Goal: Task Accomplishment & Management: Use online tool/utility

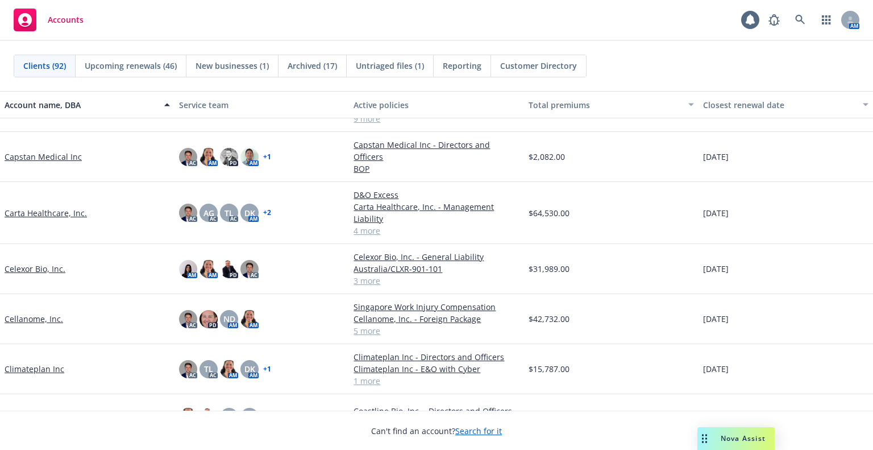
scroll to position [796, 0]
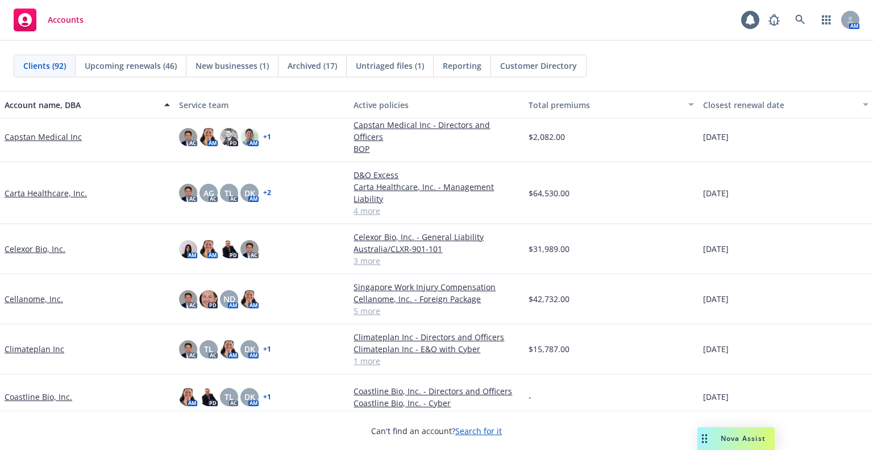
click at [26, 293] on link "Cellanome, Inc." at bounding box center [34, 299] width 59 height 12
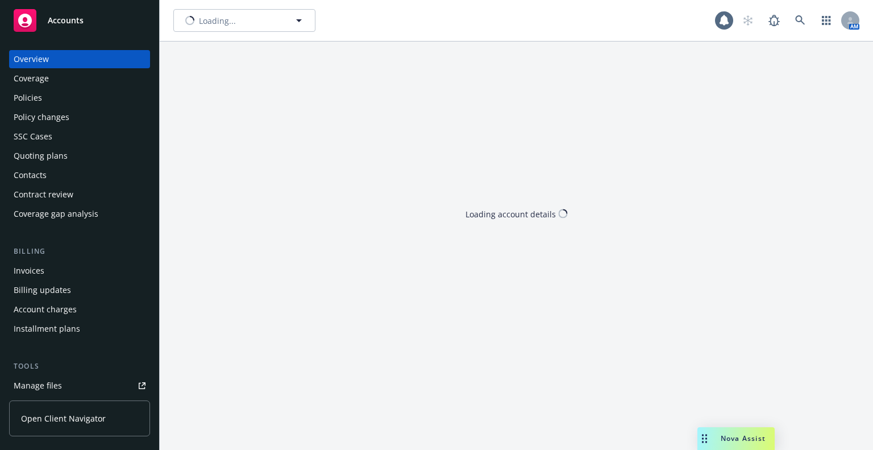
click at [59, 149] on div "Quoting plans" at bounding box center [41, 156] width 54 height 18
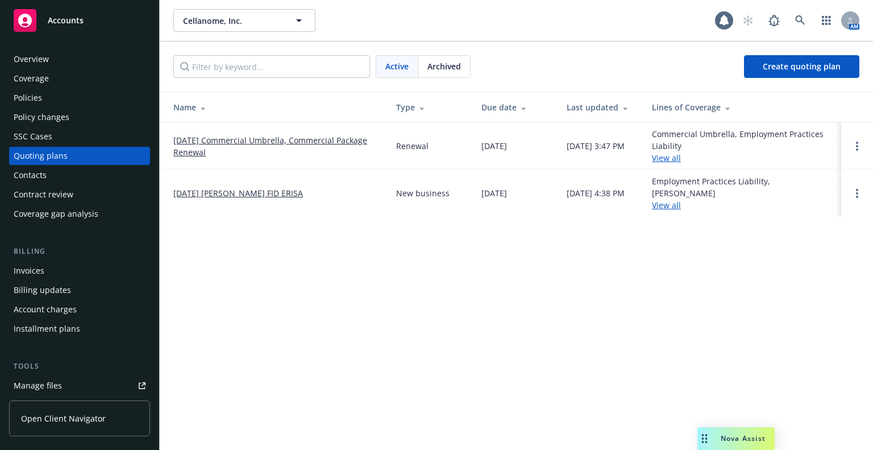
click at [202, 136] on link "[DATE] Commercial Umbrella, Commercial Package Renewal" at bounding box center [275, 146] width 205 height 24
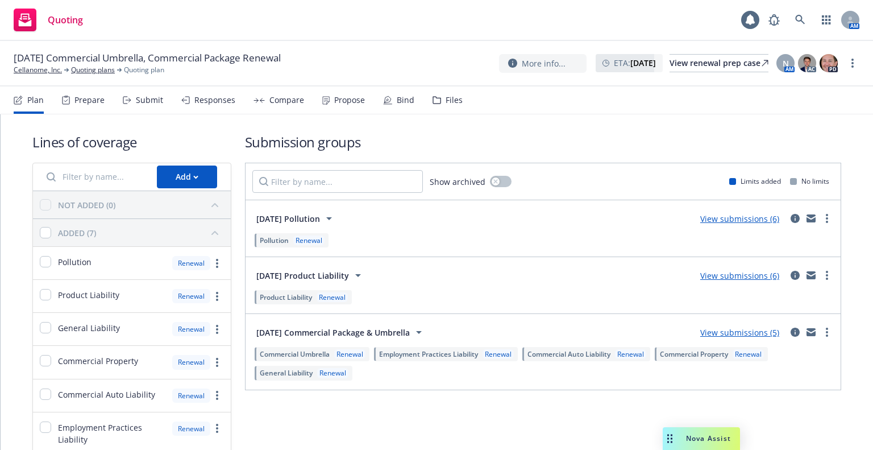
click at [236, 102] on div "Plan Prepare Submit Responses Compare Propose Bind Files" at bounding box center [238, 99] width 449 height 27
click at [283, 95] on div "Compare" at bounding box center [286, 99] width 35 height 9
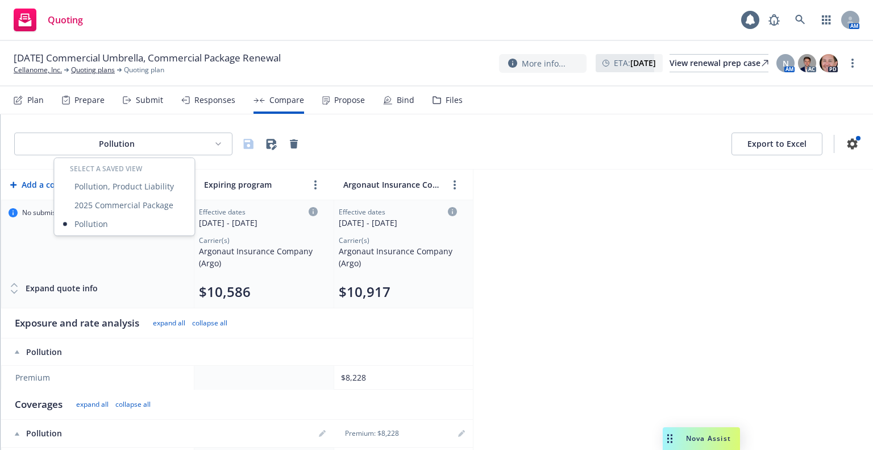
click at [136, 138] on html "Quoting 1 AM 10/02/25 Commercial Umbrella, Commercial Package Renewal Cellanome…" at bounding box center [436, 225] width 873 height 450
click at [117, 191] on div "Pollution, Product Liability" at bounding box center [124, 186] width 136 height 19
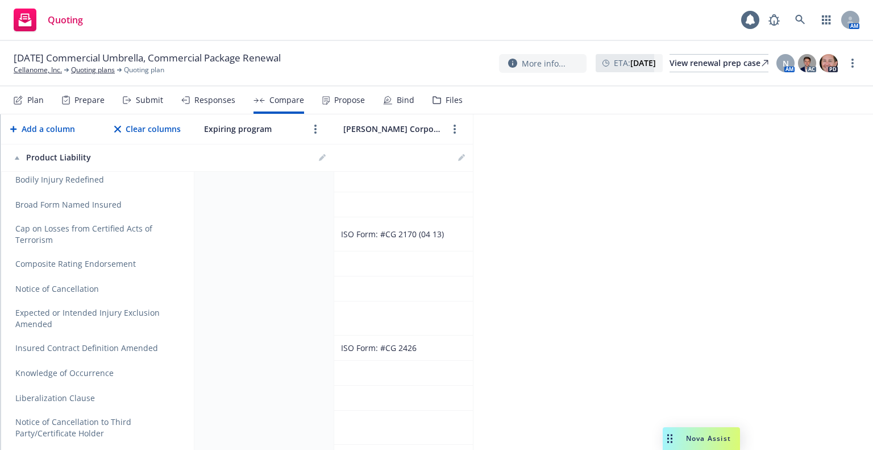
scroll to position [455, 0]
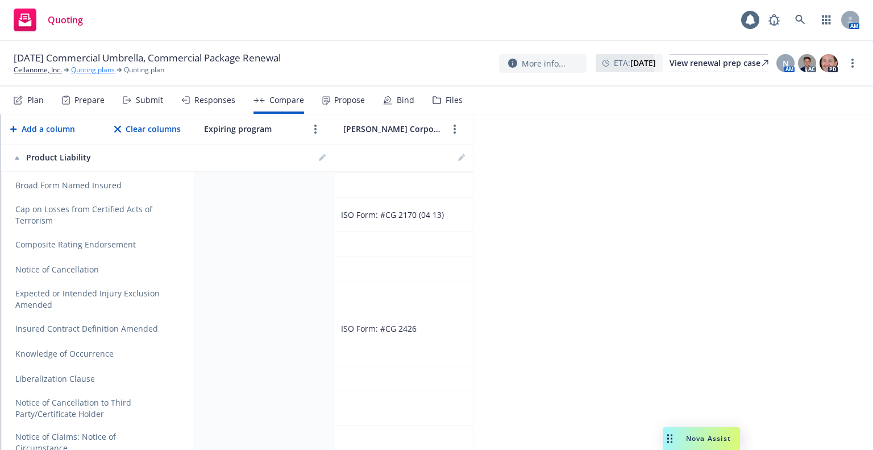
click at [80, 70] on link "Quoting plans" at bounding box center [93, 70] width 44 height 10
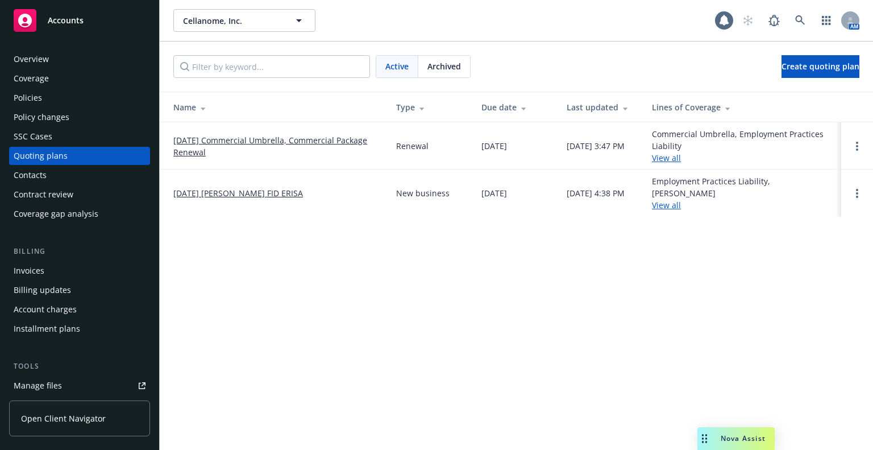
click at [82, 99] on div "Policies" at bounding box center [80, 98] width 132 height 18
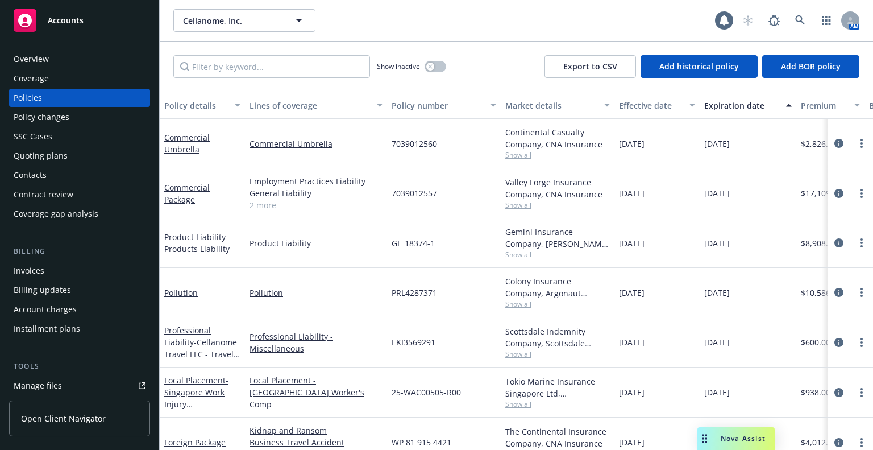
scroll to position [25, 0]
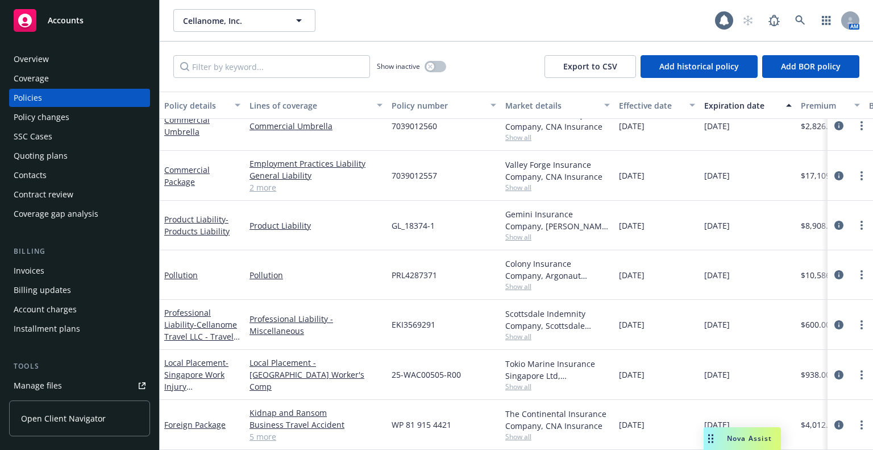
drag, startPoint x: 700, startPoint y: 435, endPoint x: 706, endPoint y: 434, distance: 6.5
click at [706, 434] on div "Drag to move" at bounding box center [711, 438] width 14 height 23
click at [86, 53] on div "Overview" at bounding box center [80, 59] width 132 height 18
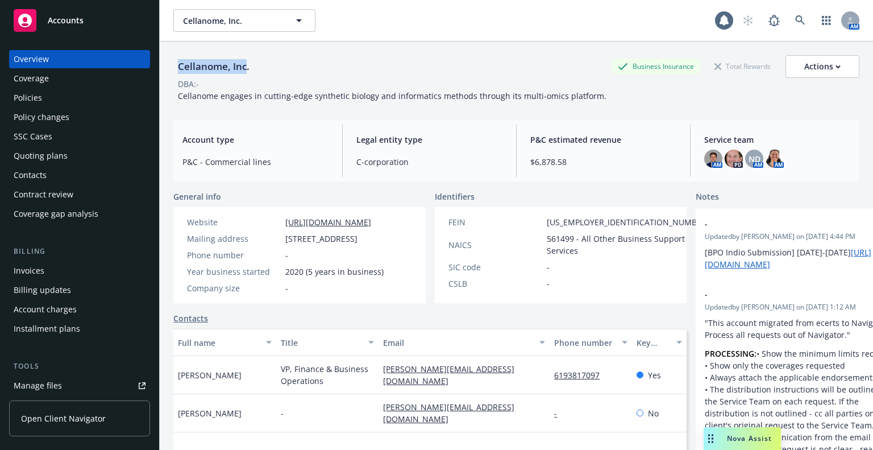
drag, startPoint x: 246, startPoint y: 68, endPoint x: 177, endPoint y: 66, distance: 68.8
click at [177, 66] on div "Cellanome, Inc." at bounding box center [213, 66] width 81 height 15
copy div "Cellanome, Inc"
click at [78, 106] on div "Policies" at bounding box center [80, 98] width 132 height 18
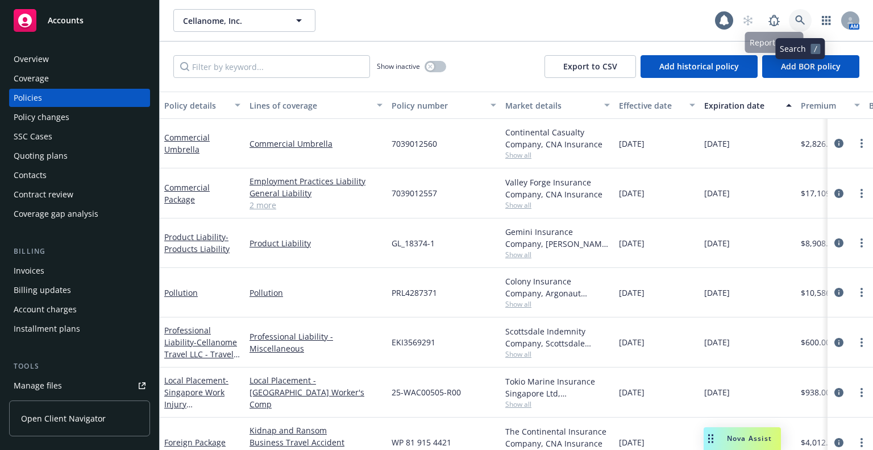
click at [795, 24] on icon at bounding box center [800, 20] width 10 height 10
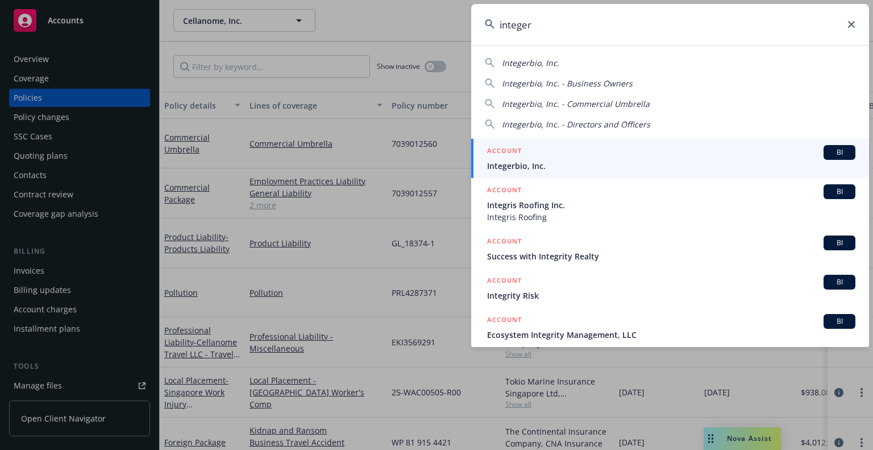
type input "integer"
click at [662, 157] on div "ACCOUNT BI" at bounding box center [671, 152] width 368 height 15
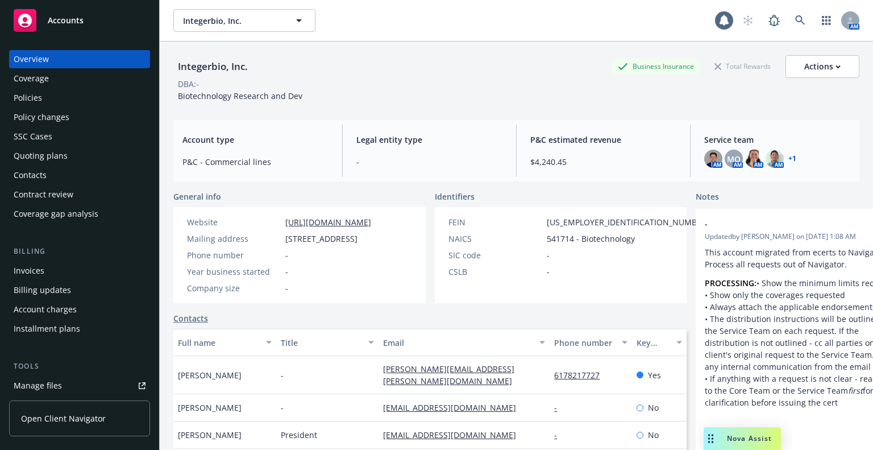
click at [45, 150] on div "Quoting plans" at bounding box center [41, 156] width 54 height 18
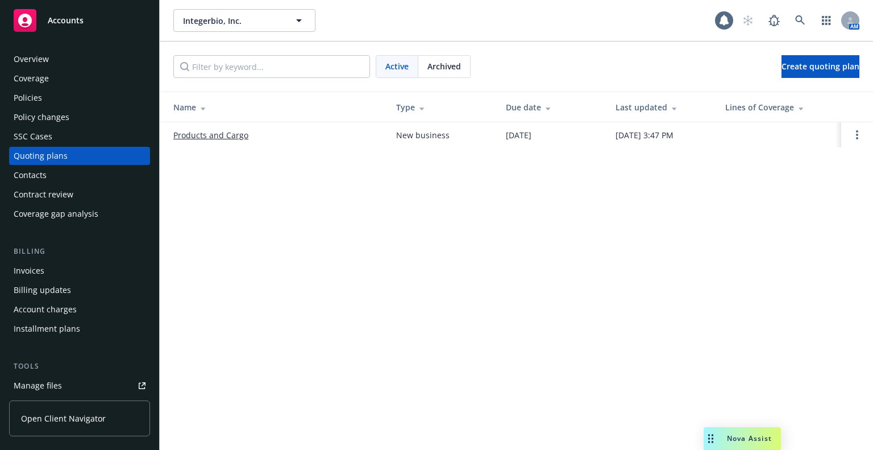
click at [198, 134] on link "Products and Cargo" at bounding box center [210, 135] width 75 height 12
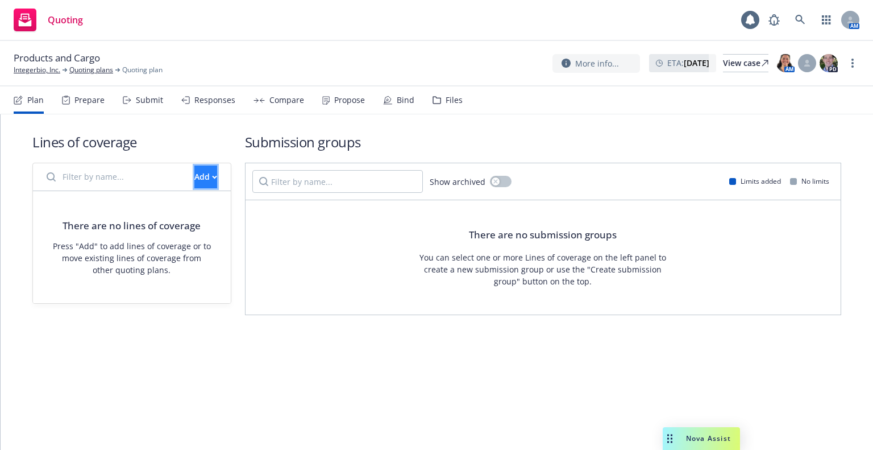
click at [194, 173] on div "Add" at bounding box center [205, 177] width 23 height 22
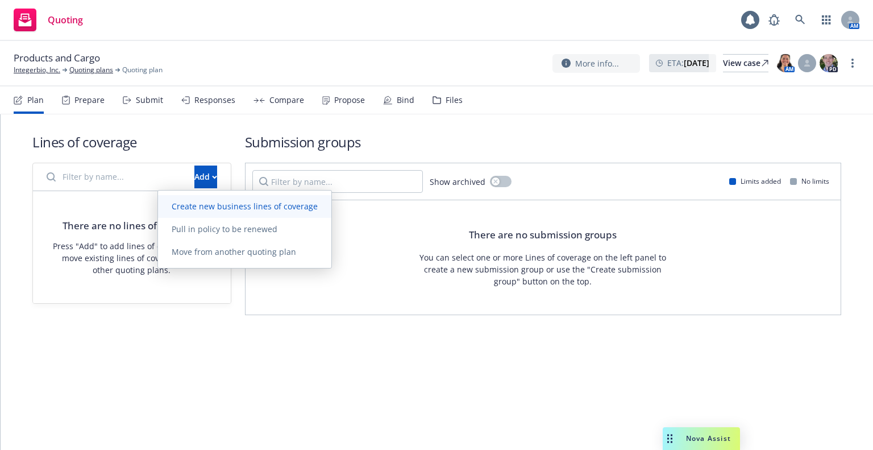
click at [186, 202] on span "Create new business lines of coverage" at bounding box center [244, 206] width 173 height 11
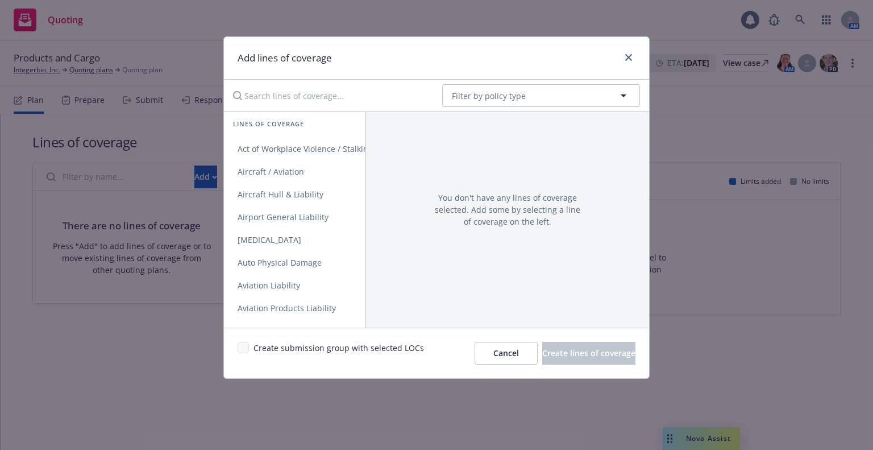
click at [272, 97] on input "Search lines of coverage..." at bounding box center [329, 95] width 207 height 23
type input "t"
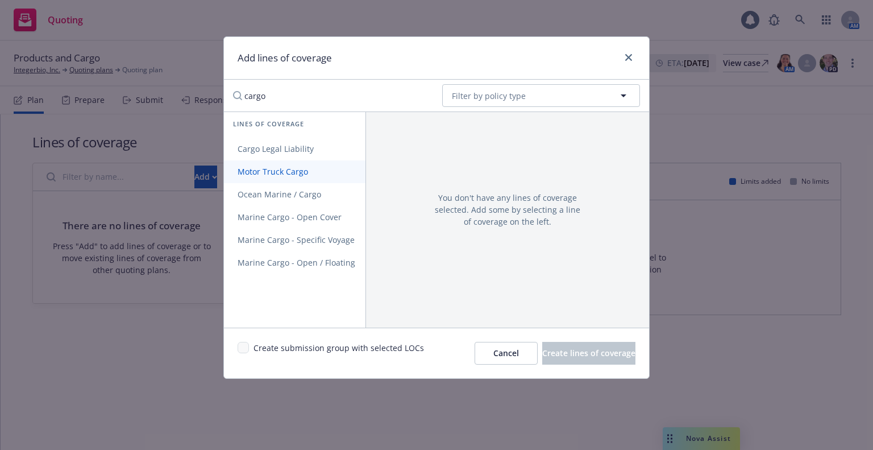
type input "cargo"
click at [260, 165] on link "Motor Truck Cargo" at bounding box center [296, 171] width 145 height 23
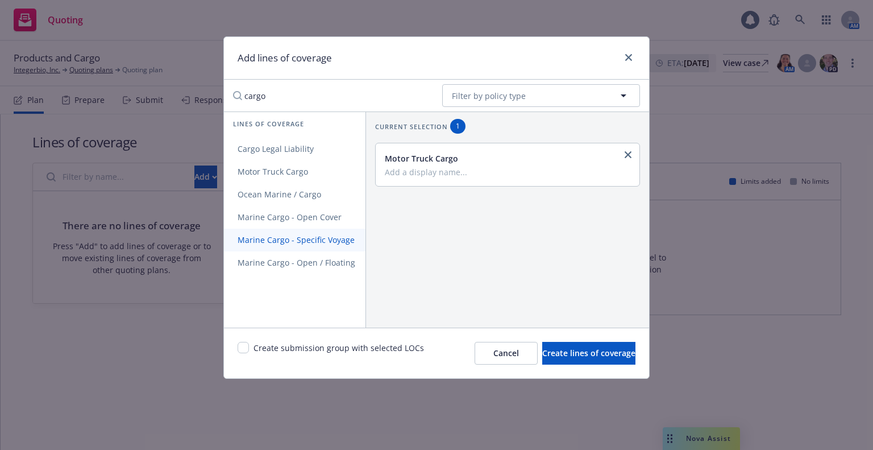
click at [274, 238] on span "Marine Cargo - Specific Voyage" at bounding box center [296, 239] width 144 height 11
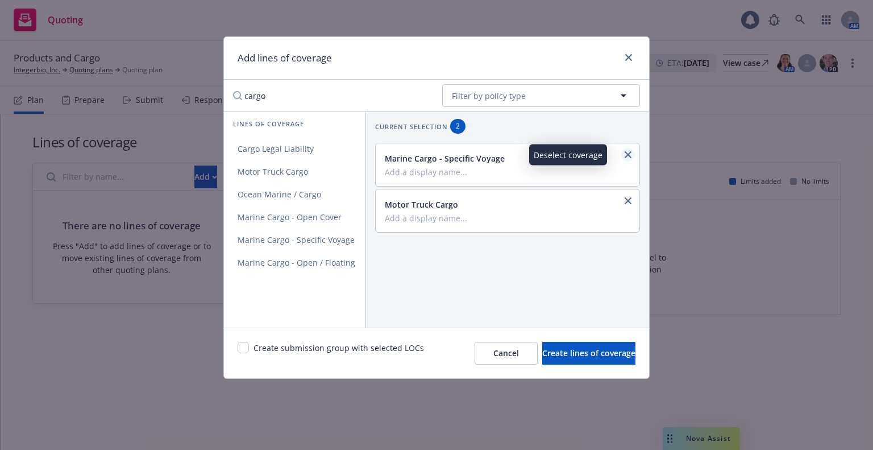
click at [625, 154] on icon "close" at bounding box center [628, 154] width 7 height 7
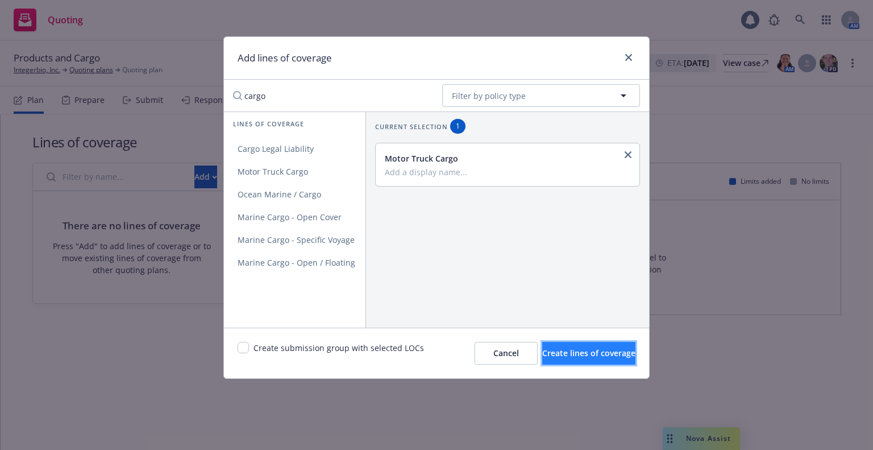
click at [564, 348] on span "Create lines of coverage" at bounding box center [588, 352] width 93 height 11
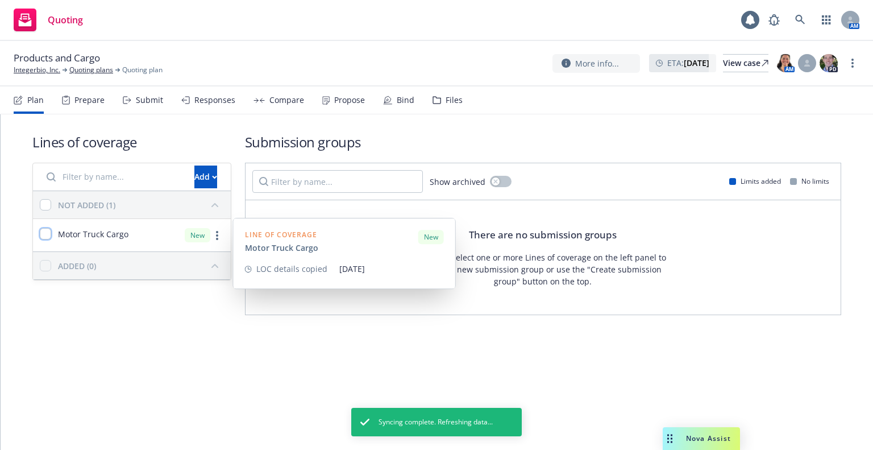
click at [42, 231] on input "checkbox" at bounding box center [45, 233] width 11 height 11
checkbox input "true"
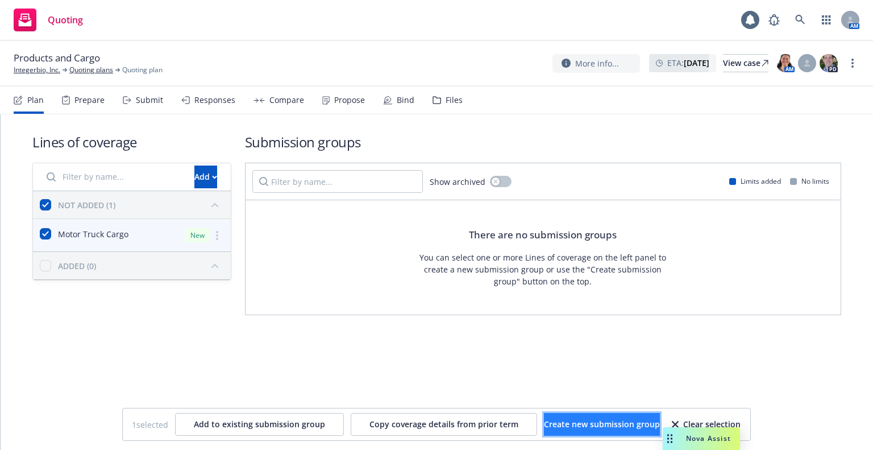
click at [546, 423] on span "Create new submission group" at bounding box center [602, 423] width 116 height 11
checkbox input "false"
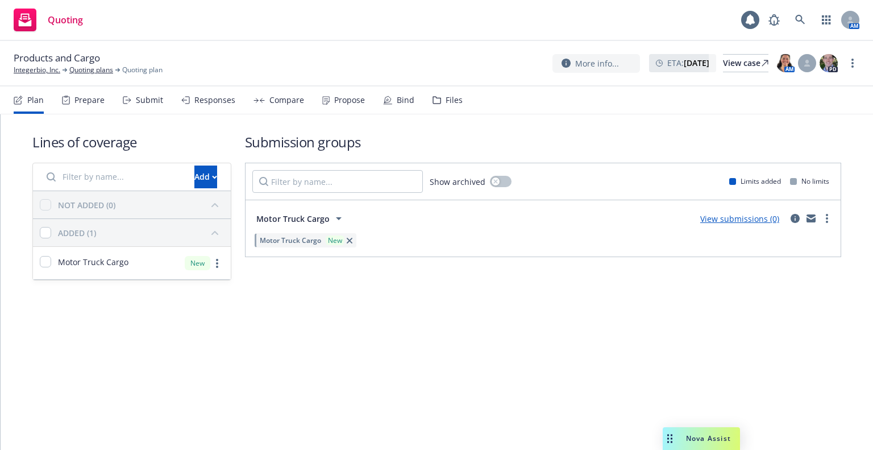
click at [305, 218] on span "Motor Truck Cargo" at bounding box center [292, 219] width 73 height 12
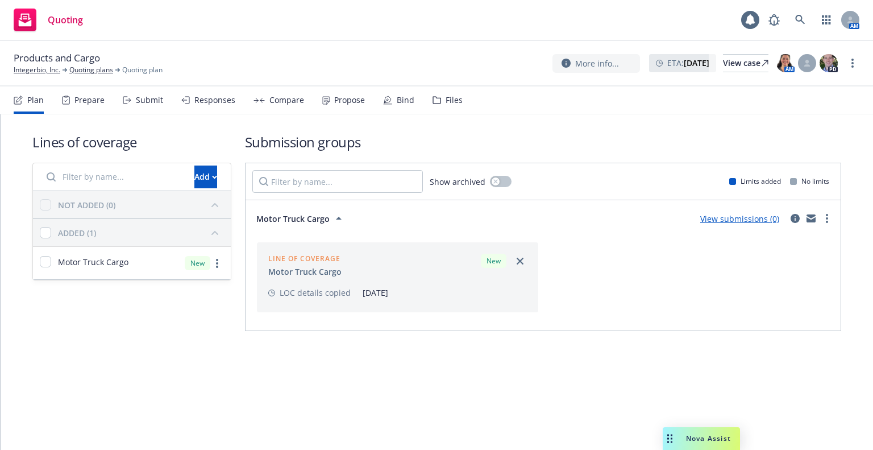
click at [296, 276] on div "Motor Truck Cargo" at bounding box center [304, 271] width 73 height 12
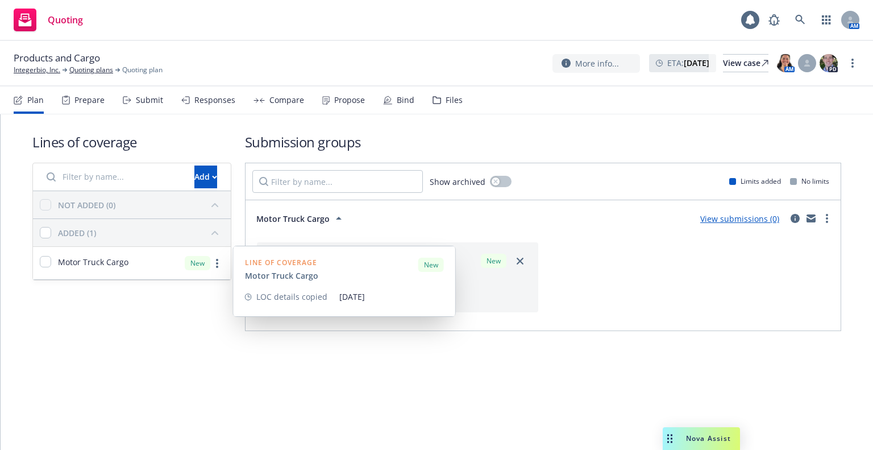
click at [105, 263] on span "Motor Truck Cargo" at bounding box center [93, 262] width 70 height 12
checkbox input "true"
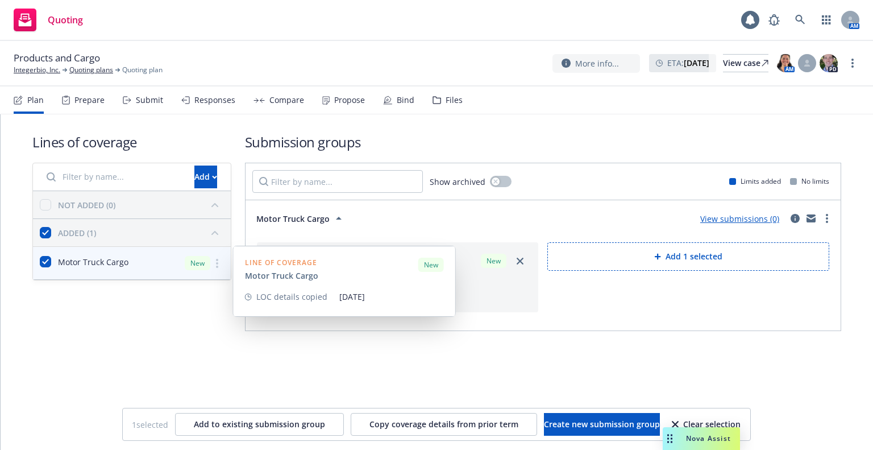
click at [287, 309] on div "Line of coverage Motor Truck Cargo New LOC details copied 09/23/2025" at bounding box center [345, 281] width 222 height 70
click at [218, 265] on circle "more" at bounding box center [217, 266] width 2 height 2
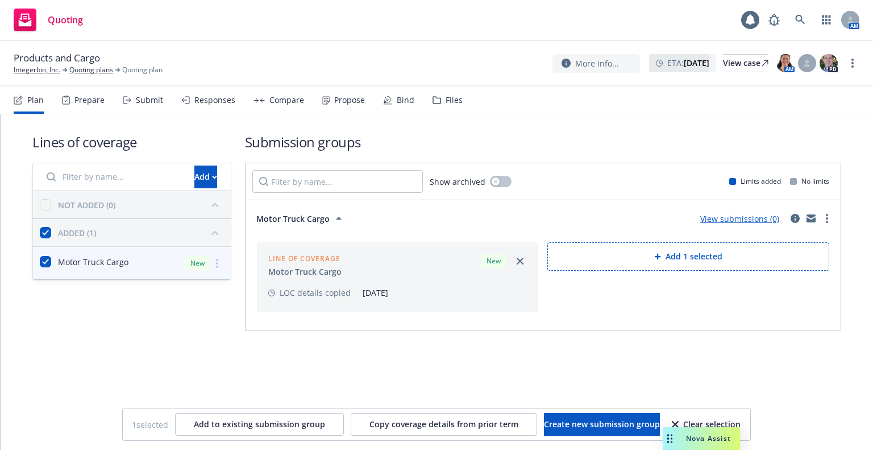
click at [599, 286] on div "Add 1 selected" at bounding box center [688, 277] width 291 height 79
click at [417, 290] on span "09/23/2025" at bounding box center [445, 292] width 165 height 12
click at [823, 213] on link "more" at bounding box center [827, 218] width 14 height 14
click at [821, 236] on link "View more details" at bounding box center [773, 245] width 120 height 23
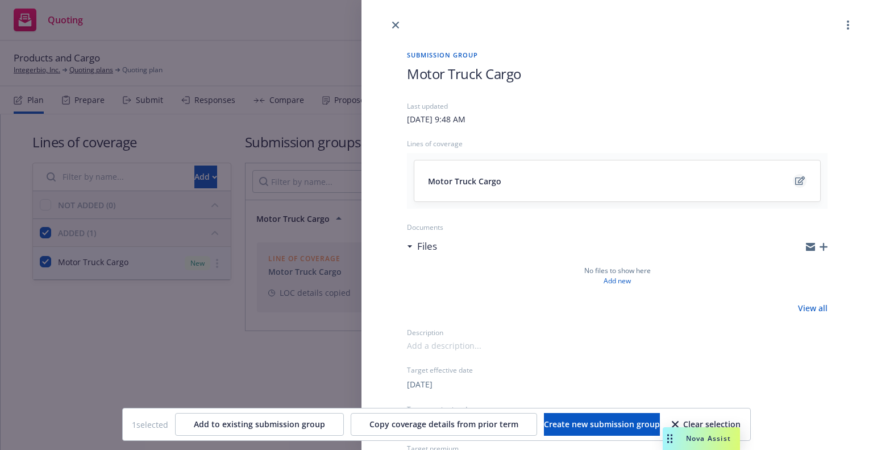
click at [793, 186] on link "edit" at bounding box center [800, 181] width 14 height 14
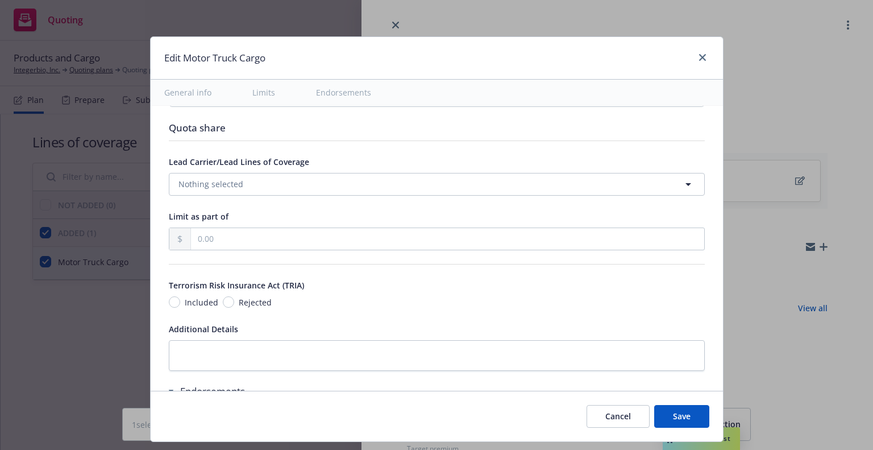
scroll to position [691, 0]
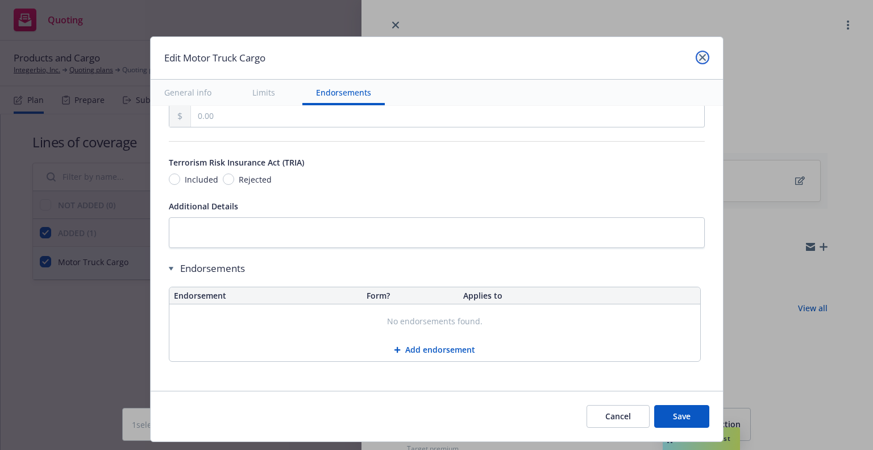
click at [705, 58] on link "close" at bounding box center [703, 58] width 14 height 14
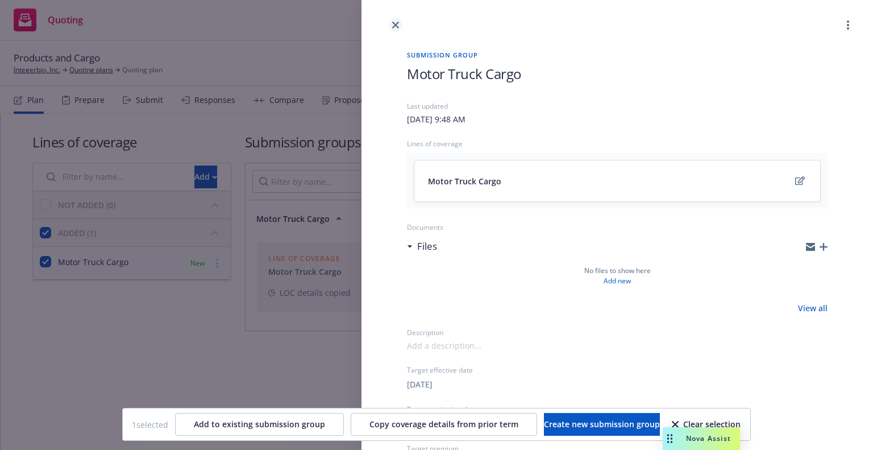
click at [391, 30] on link "close" at bounding box center [396, 25] width 14 height 14
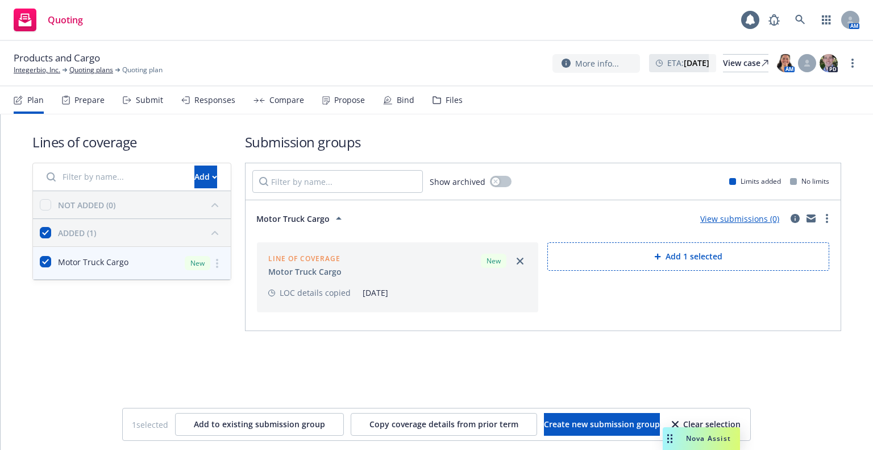
click at [436, 105] on div "Files" at bounding box center [447, 99] width 30 height 27
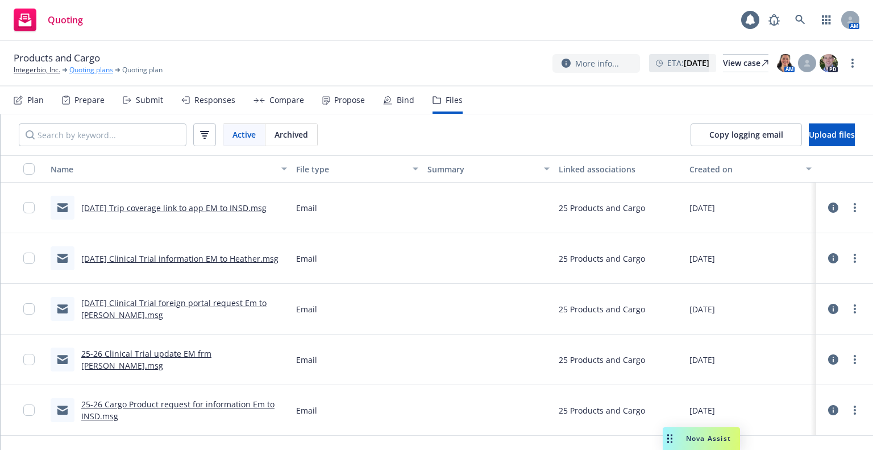
click at [91, 70] on link "Quoting plans" at bounding box center [91, 70] width 44 height 10
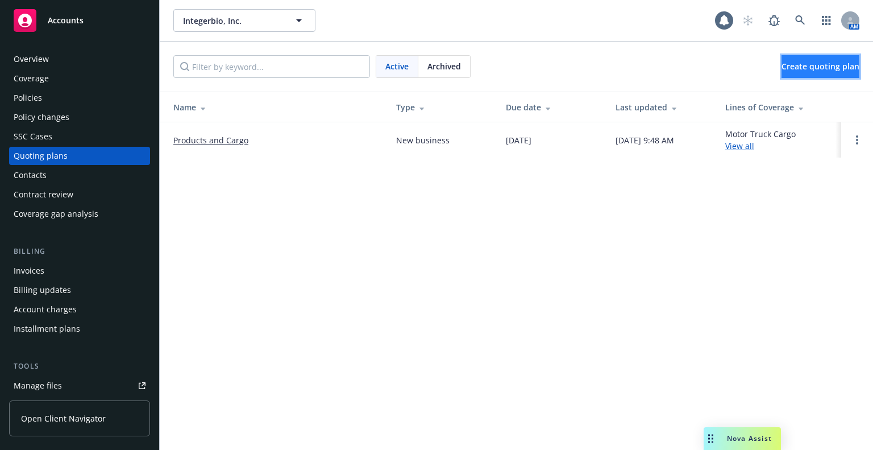
click at [782, 64] on span "Create quoting plan" at bounding box center [820, 66] width 78 height 11
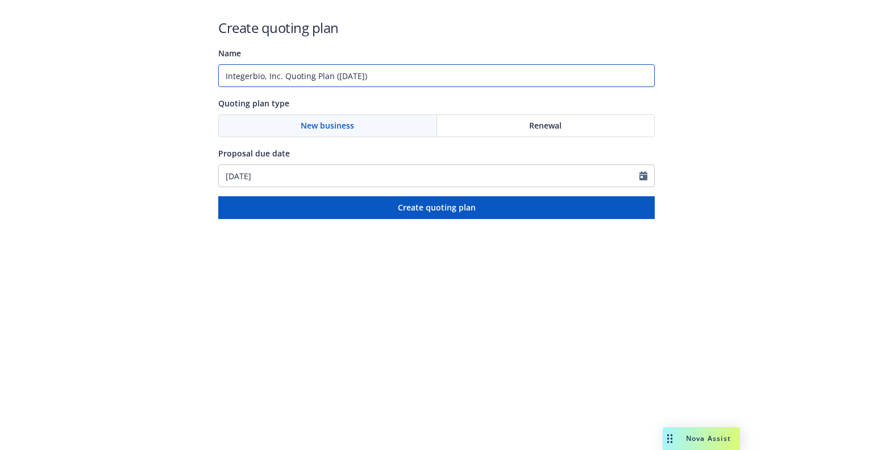
drag, startPoint x: 404, startPoint y: 70, endPoint x: 91, endPoint y: 77, distance: 312.6
click at [91, 77] on div "Create quoting plan Name Integerbio, Inc. Quoting Plan ([DATE]) Quoting plan ty…" at bounding box center [436, 109] width 873 height 219
type input "Trip Cargo"
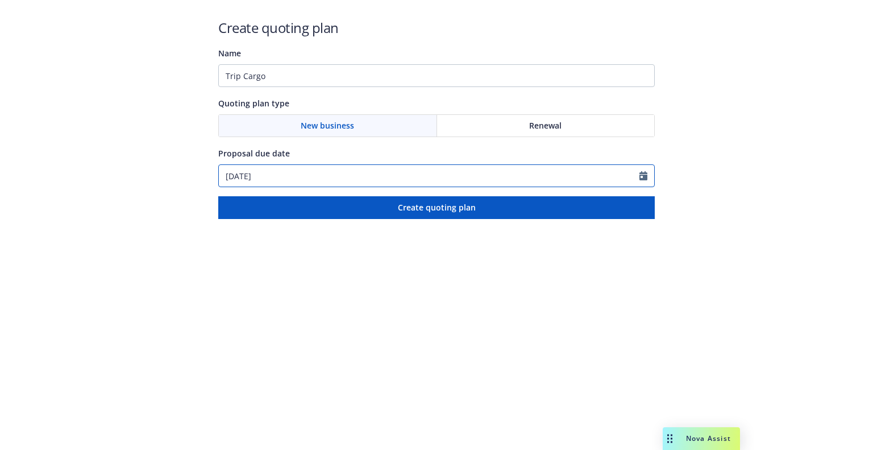
select select "9"
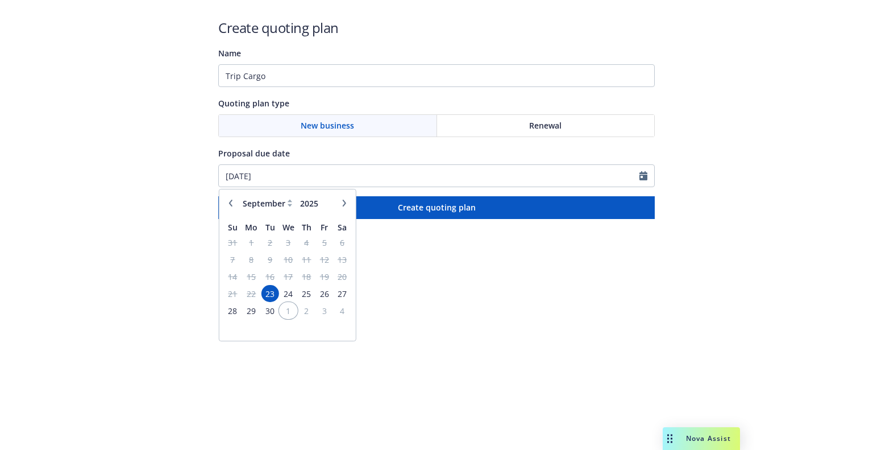
click at [289, 309] on span "1" at bounding box center [288, 310] width 16 height 14
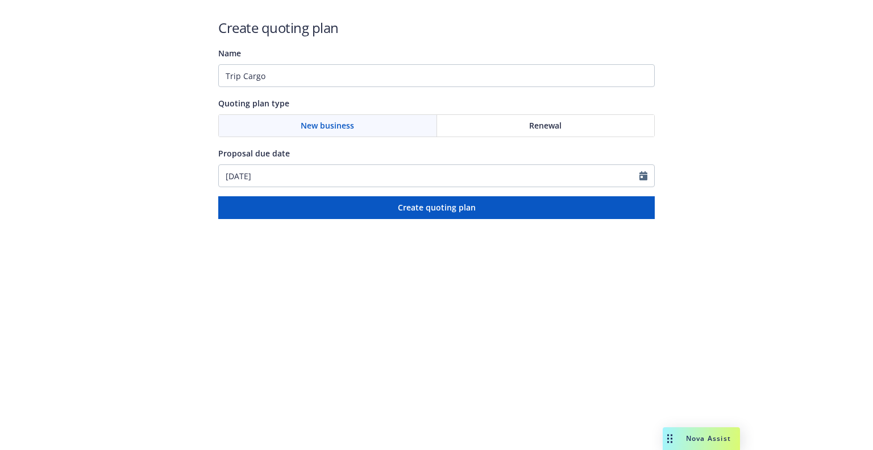
type input "10/01/2025"
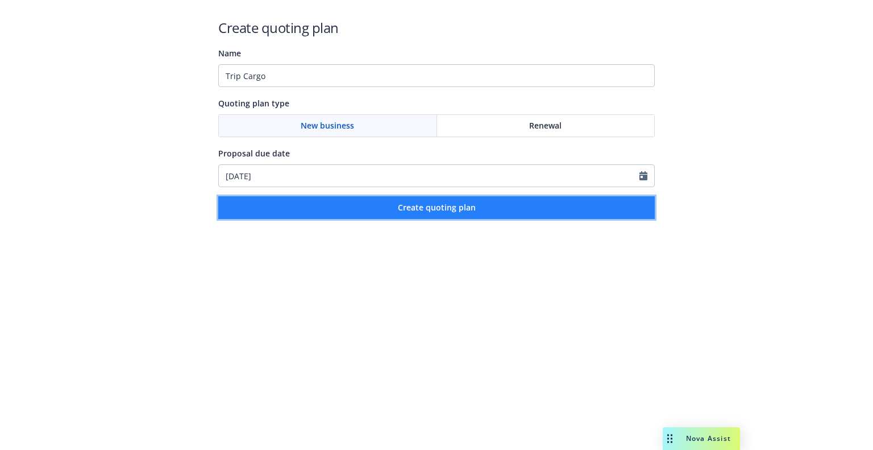
click at [359, 212] on button "Create quoting plan" at bounding box center [436, 207] width 436 height 23
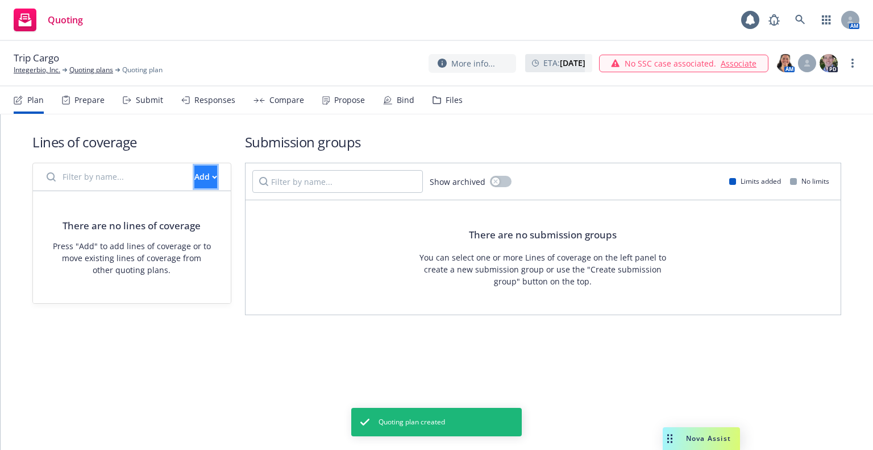
click at [194, 181] on div "Add" at bounding box center [205, 177] width 23 height 22
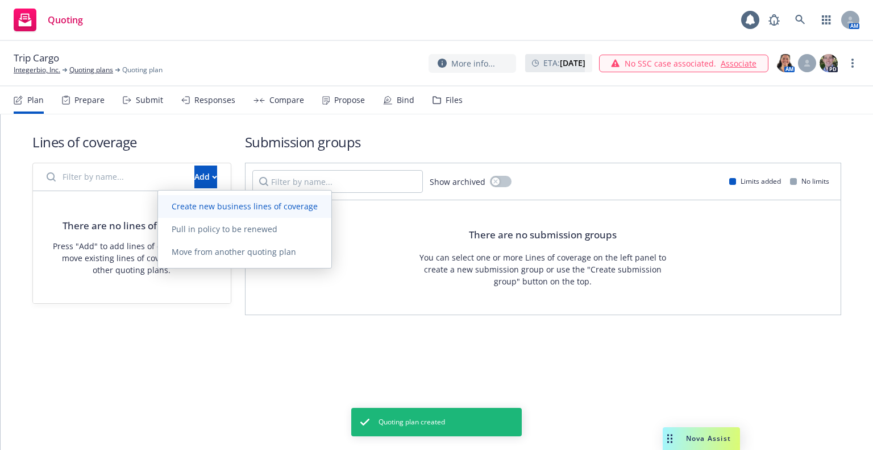
click at [174, 206] on span "Create new business lines of coverage" at bounding box center [244, 206] width 173 height 11
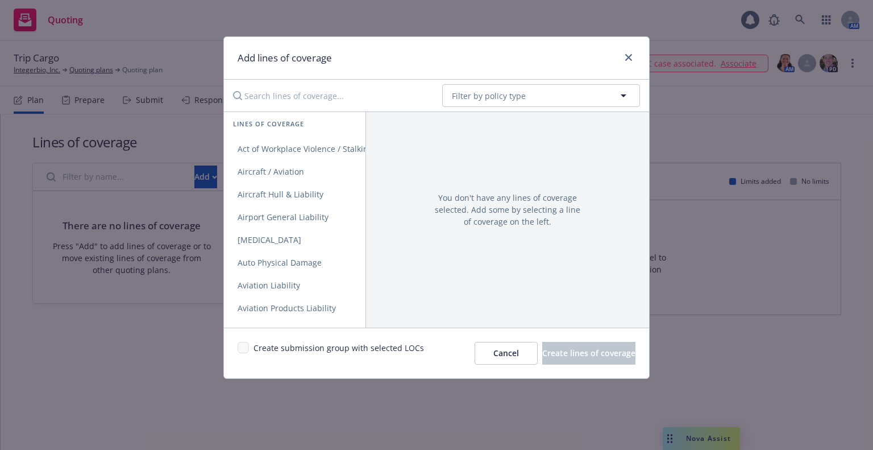
click at [255, 86] on input "Search lines of coverage..." at bounding box center [329, 95] width 207 height 23
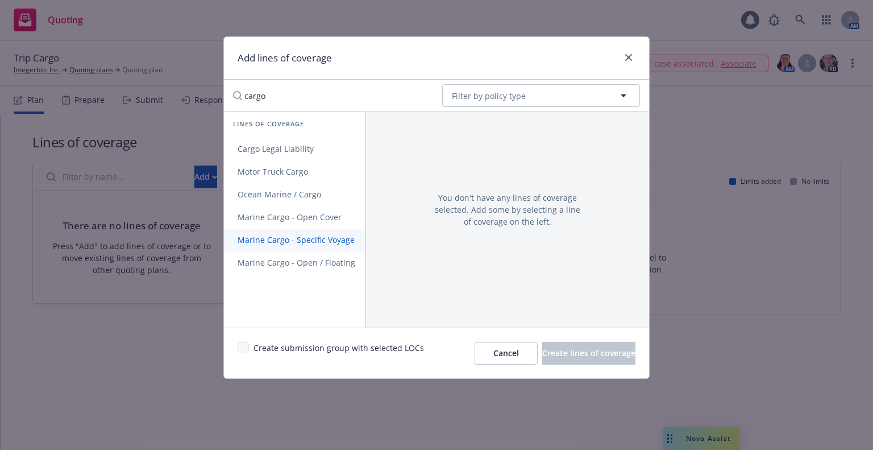
type input "cargo"
click at [327, 236] on span "Marine Cargo - Specific Voyage" at bounding box center [296, 239] width 144 height 11
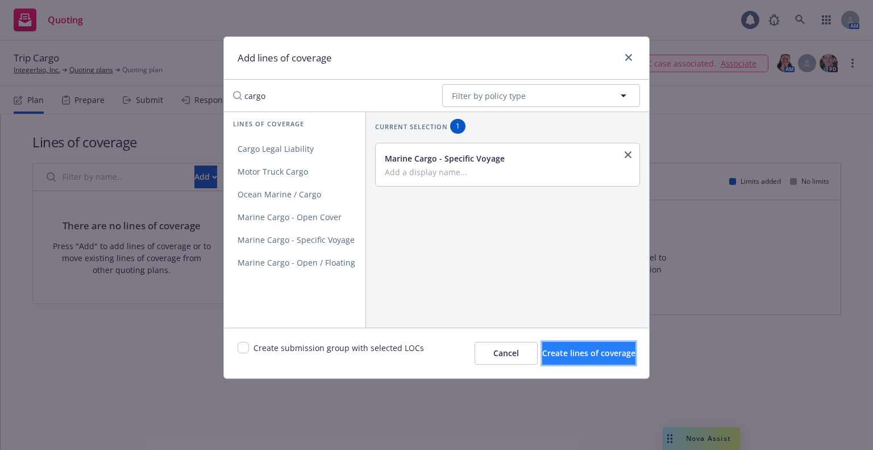
click at [546, 349] on span "Create lines of coverage" at bounding box center [588, 352] width 93 height 11
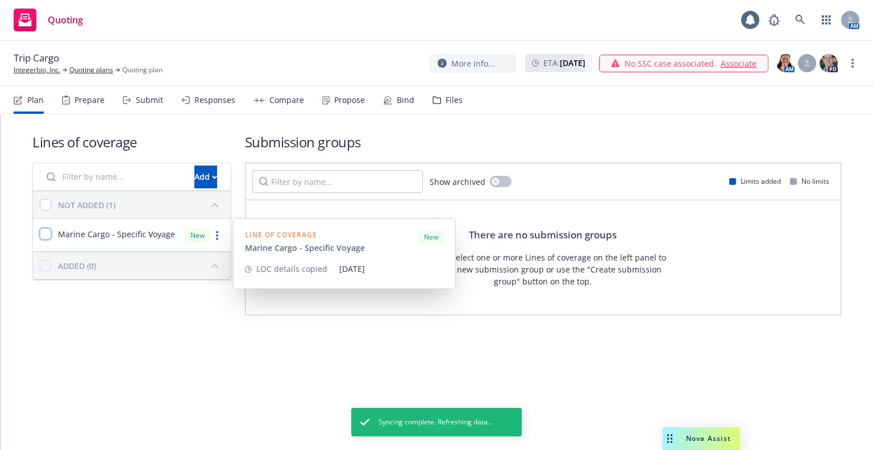
click at [44, 236] on input "checkbox" at bounding box center [45, 233] width 11 height 11
checkbox input "true"
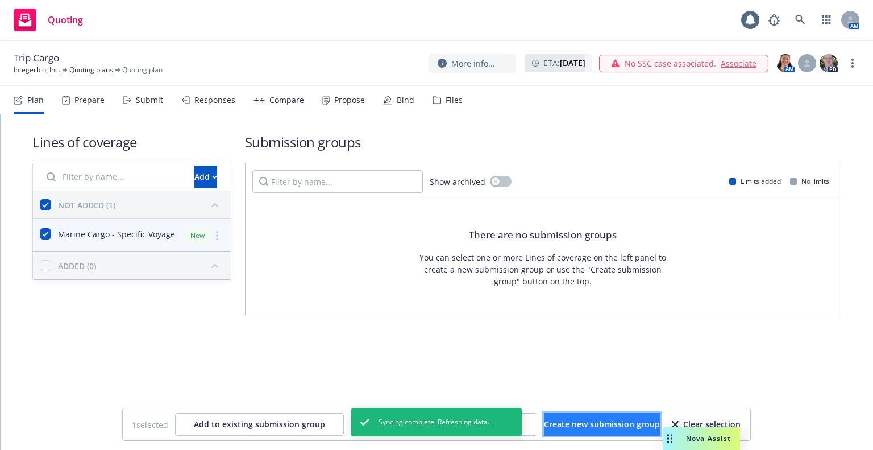
click at [594, 413] on button "Create new submission group" at bounding box center [602, 424] width 116 height 23
checkbox input "false"
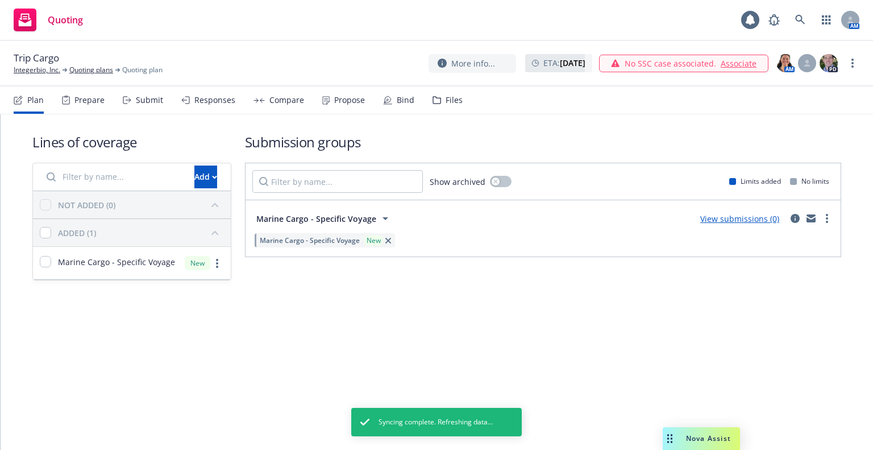
click at [330, 215] on span "Marine Cargo - Specific Voyage" at bounding box center [316, 219] width 120 height 12
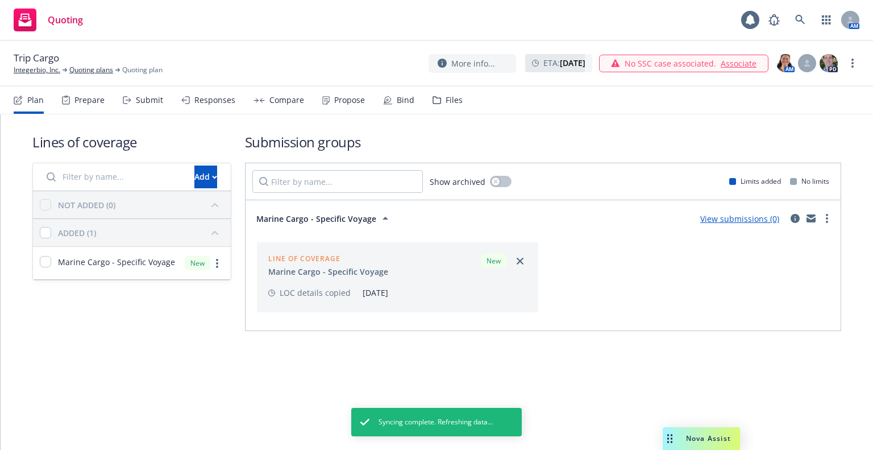
click at [418, 270] on div "Line of coverage Marine Cargo - Specific Voyage New" at bounding box center [397, 265] width 259 height 24
click at [318, 261] on div "Line of coverage" at bounding box center [328, 258] width 120 height 10
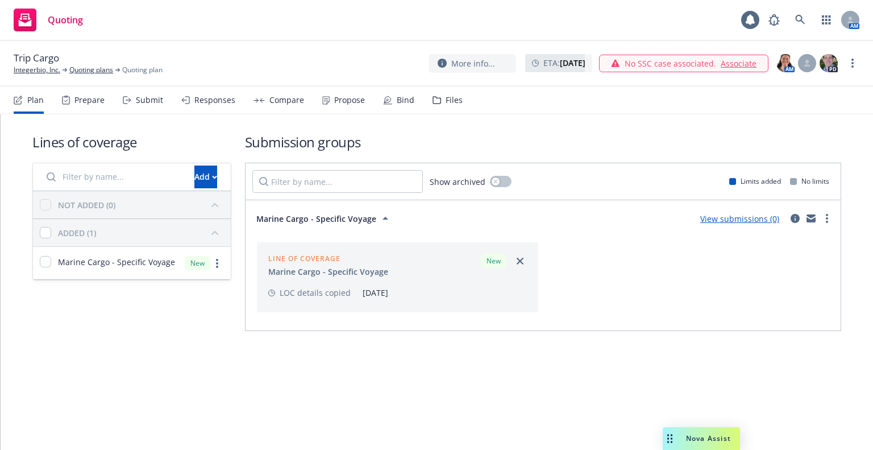
click at [310, 303] on div "Line of coverage Marine Cargo - Specific Voyage New LOC details copied 09/23/20…" at bounding box center [398, 277] width 282 height 70
click at [310, 298] on td "LOC details copied" at bounding box center [315, 292] width 94 height 16
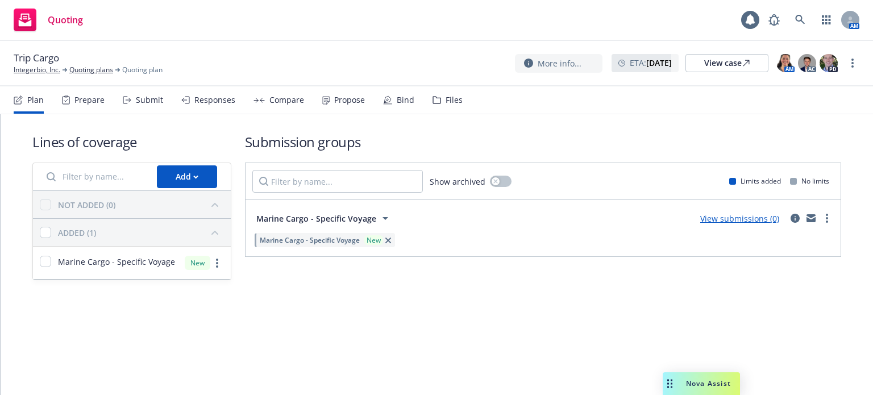
click at [742, 222] on link "View submissions (0)" at bounding box center [739, 218] width 79 height 11
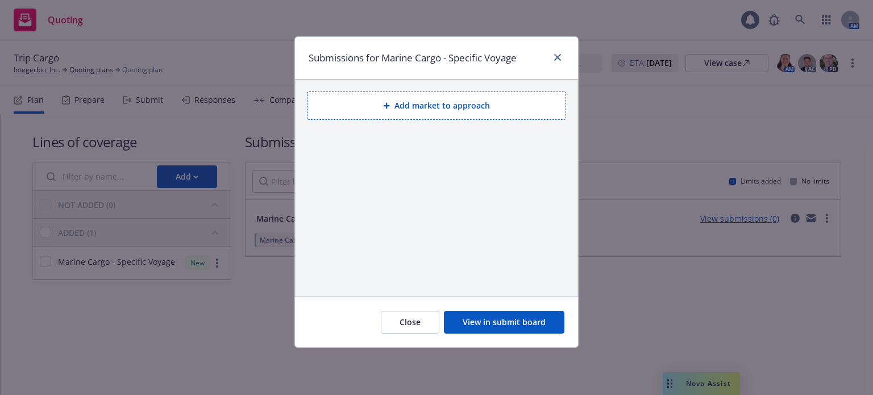
click at [385, 111] on button "Add market to approach" at bounding box center [436, 106] width 259 height 28
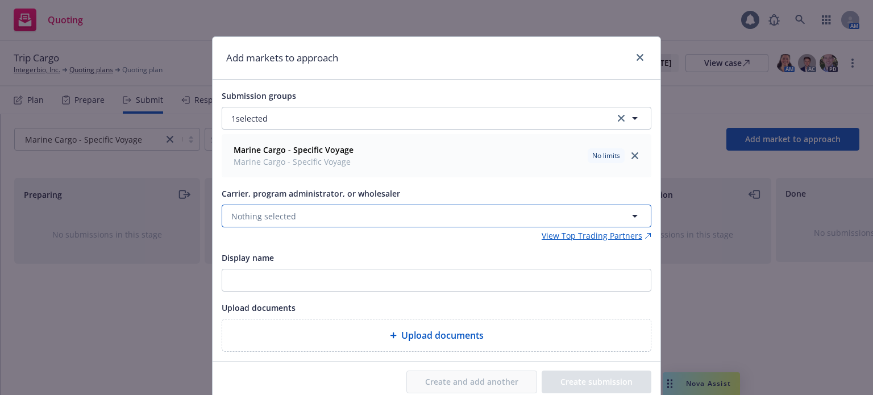
click at [373, 207] on button "Nothing selected" at bounding box center [437, 216] width 430 height 23
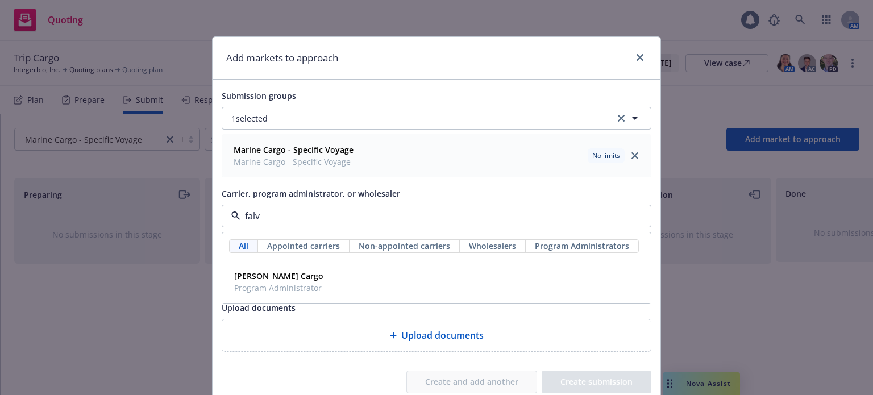
type input "falve"
click at [331, 273] on div "Falvey Cargo Program Administrator" at bounding box center [437, 282] width 414 height 28
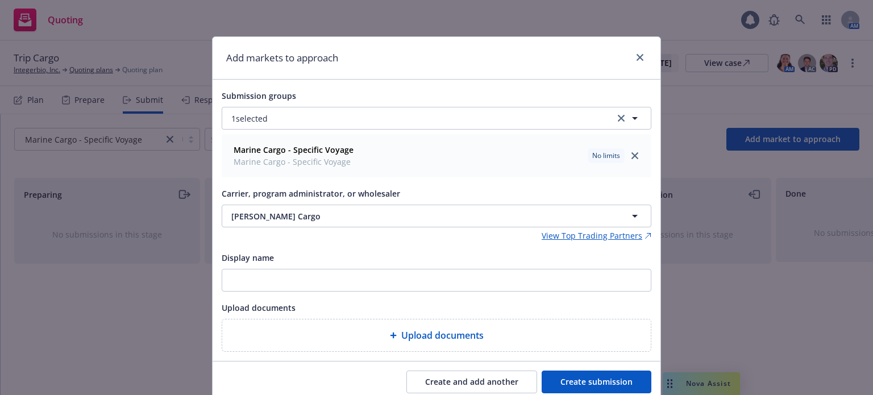
click at [580, 388] on button "Create submission" at bounding box center [597, 382] width 110 height 23
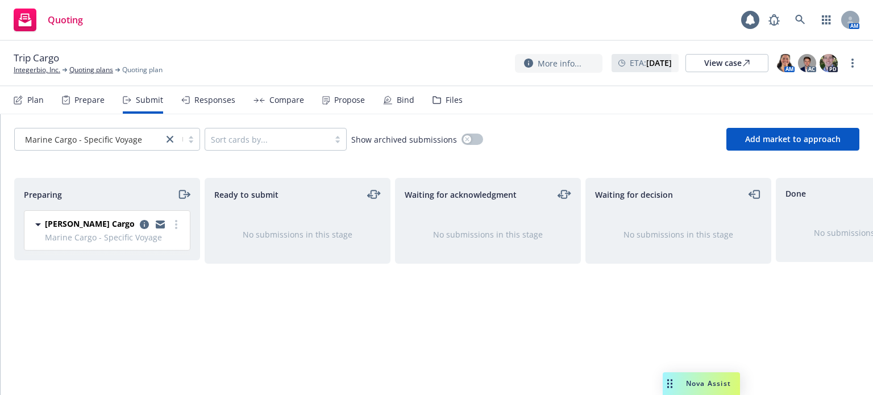
click at [446, 105] on div "Files" at bounding box center [454, 99] width 17 height 9
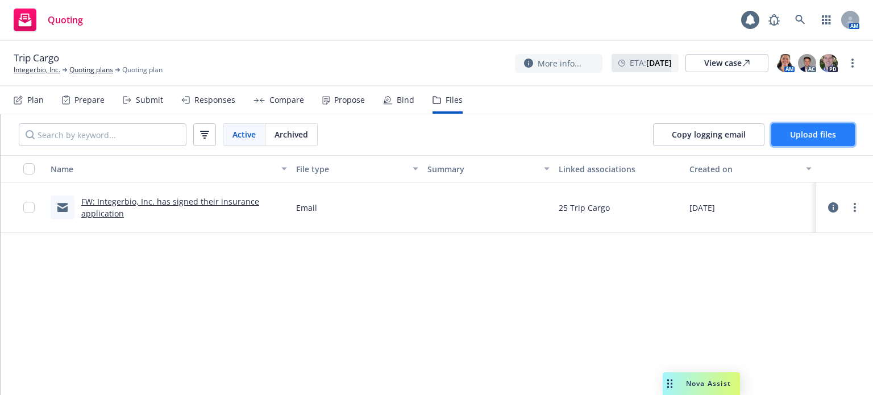
click at [813, 130] on span "Upload files" at bounding box center [813, 134] width 46 height 11
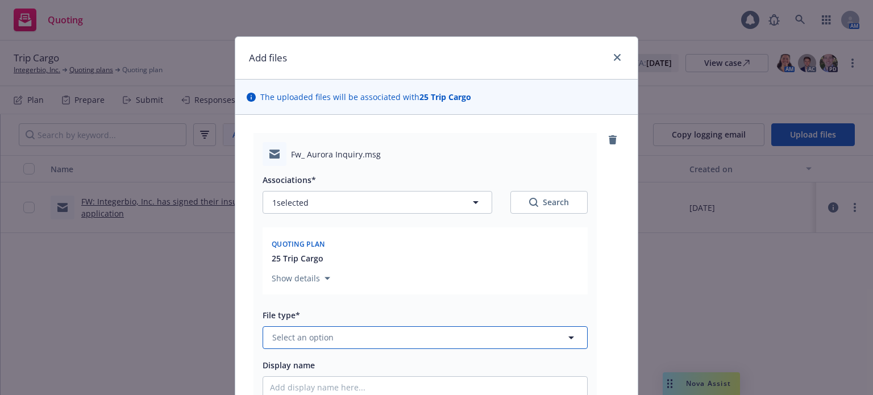
click at [402, 332] on button "Select an option" at bounding box center [425, 337] width 325 height 23
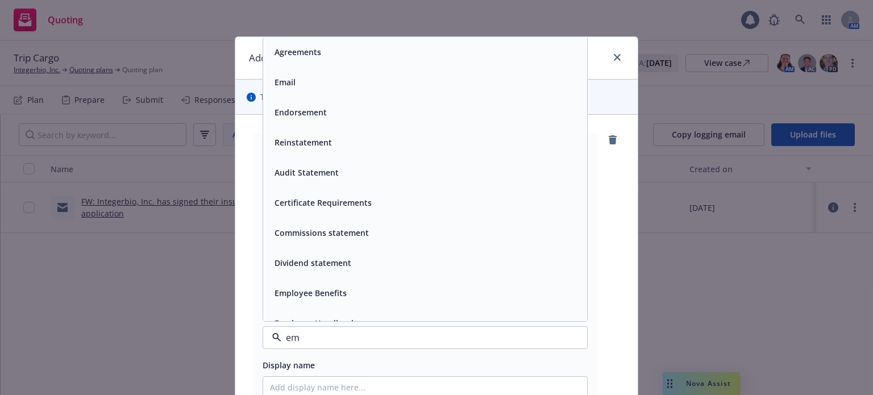
type input "ema"
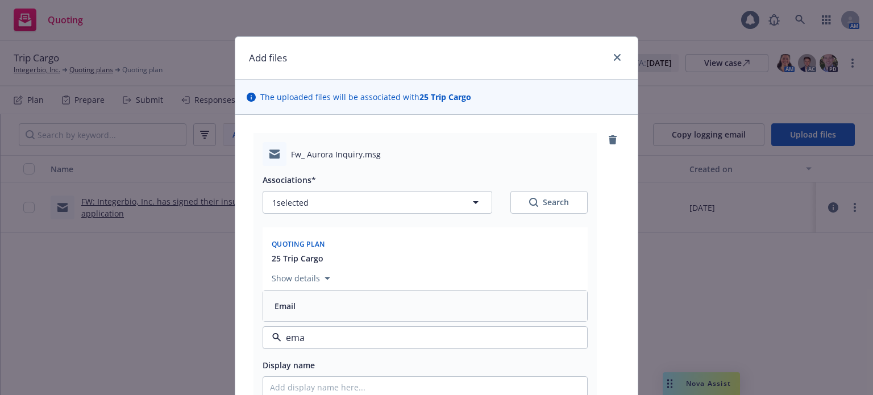
click at [434, 297] on div "Email" at bounding box center [425, 306] width 324 height 30
drag, startPoint x: 422, startPoint y: 377, endPoint x: 429, endPoint y: 376, distance: 6.9
click at [425, 377] on input "Display name" at bounding box center [425, 388] width 324 height 22
type textarea "x"
type input "9"
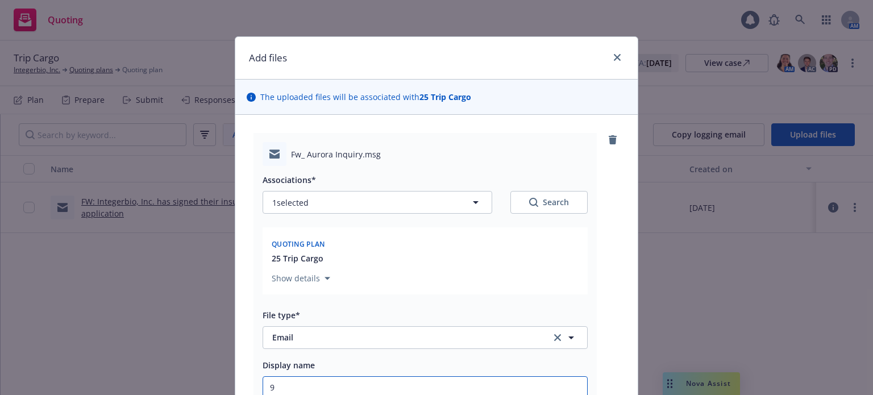
type textarea "x"
type input "9/"
type textarea "x"
type input "9/2"
type textarea "x"
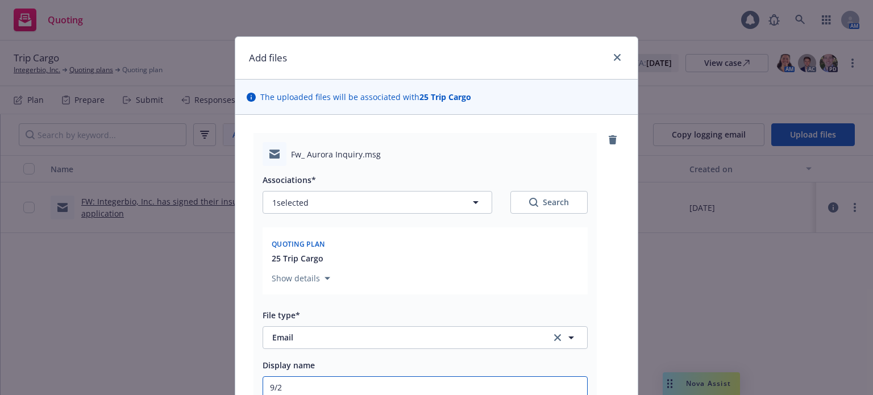
type input "9/22"
type textarea "x"
type input "9/22/"
type textarea "x"
type input "9/22/2"
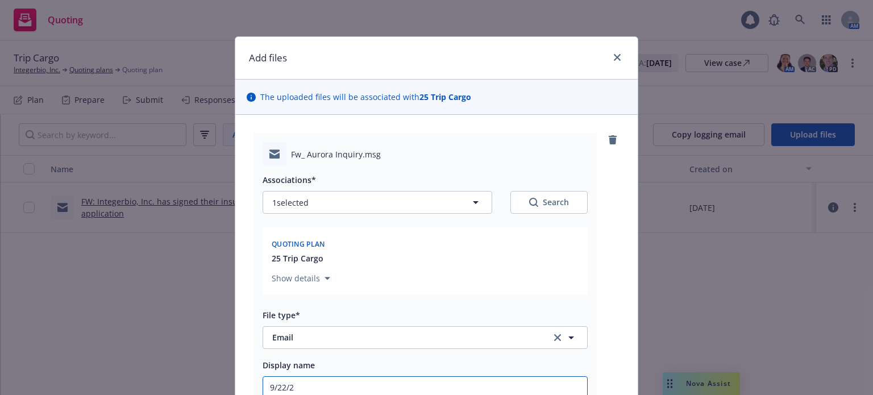
type textarea "x"
type input "9/22/20"
type textarea "x"
type input "9/22/202"
type textarea "x"
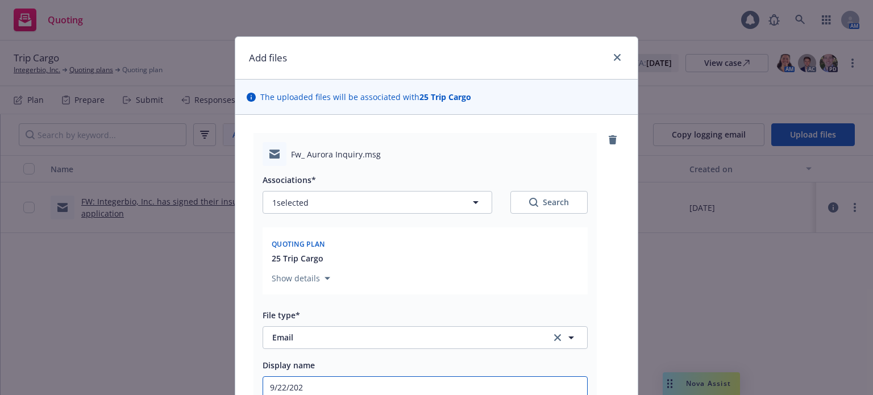
type input "9/22/2025"
type textarea "x"
type input "9/22/2025"
type textarea "x"
type input "9/22/2025 C"
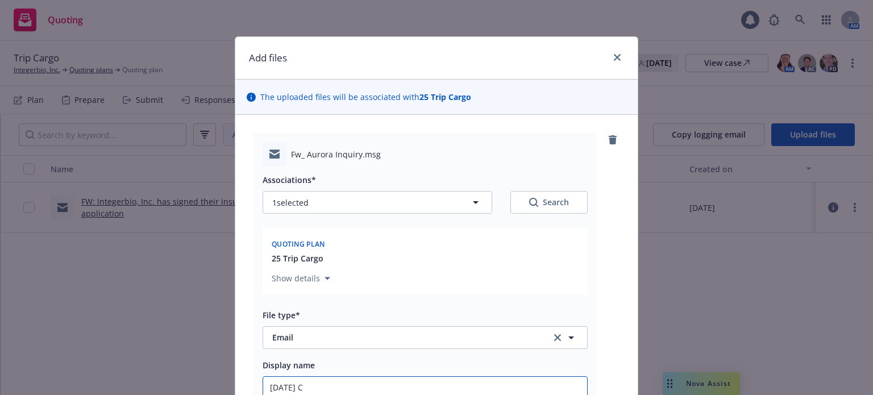
type textarea "x"
type input "9/22/2025 Ca"
type textarea "x"
type input "9/22/2025 Car"
type textarea "x"
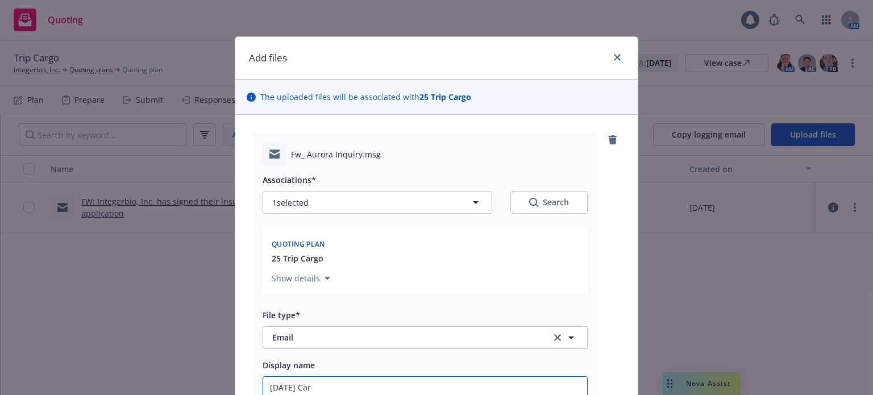
type input "9/22/2025 Carg"
type textarea "x"
type input "9/22/2025 Cargo"
type textarea "x"
type input "9/22/2025 Cargo n"
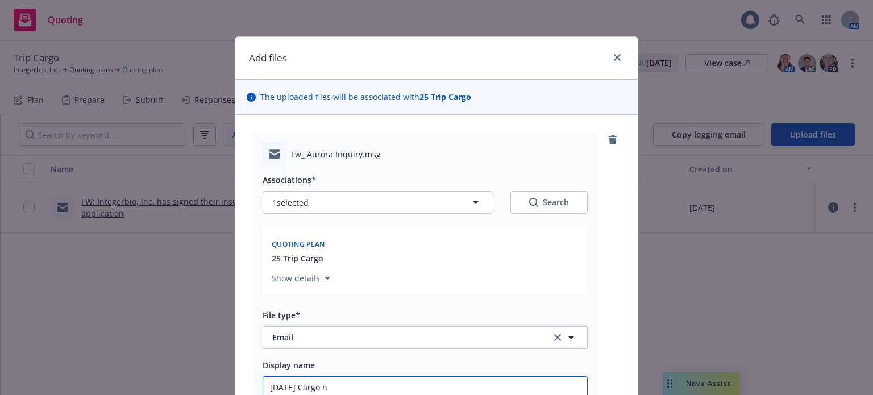
type textarea "x"
type input "9/22/2025 Cargo ne"
type textarea "x"
type input "9/22/2025 Cargo nee"
type textarea "x"
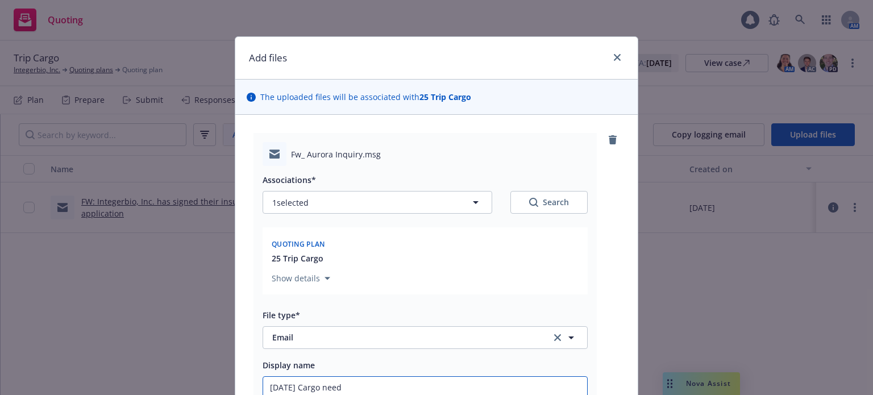
type input "9/22/2025 Cargo need"
type textarea "x"
type input "9/22/2025 Cargo need t"
type textarea "x"
type input "9/22/2025 Cargo need tr"
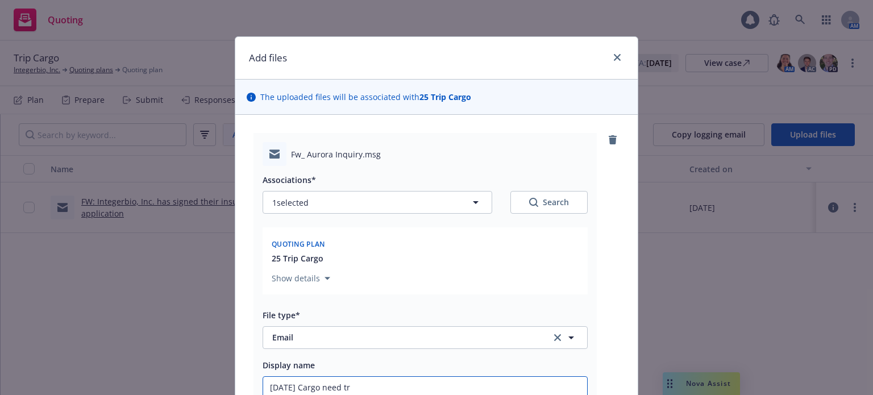
type textarea "x"
type input "9/22/2025 Cargo need tri"
type textarea "x"
type input "9/22/2025 Cargo need trip"
type textarea "x"
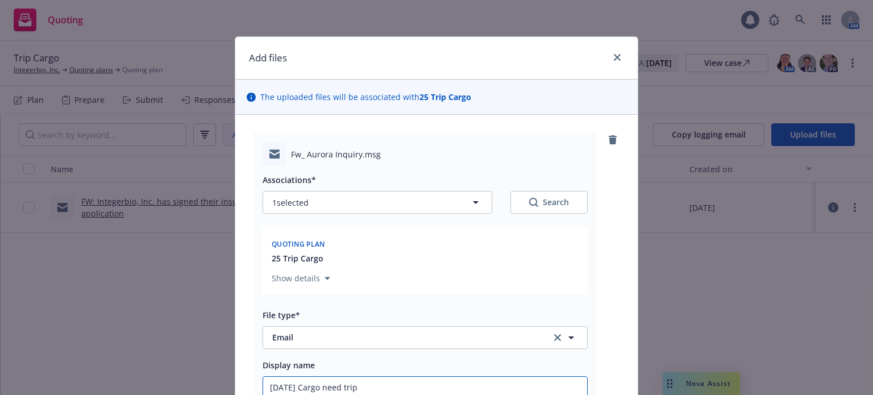
type input "9/22/2025 Cargo need trip"
type textarea "x"
type input "9/22/2025 Cargo need trip c"
type textarea "x"
type input "9/22/2025 Cargo need trip co"
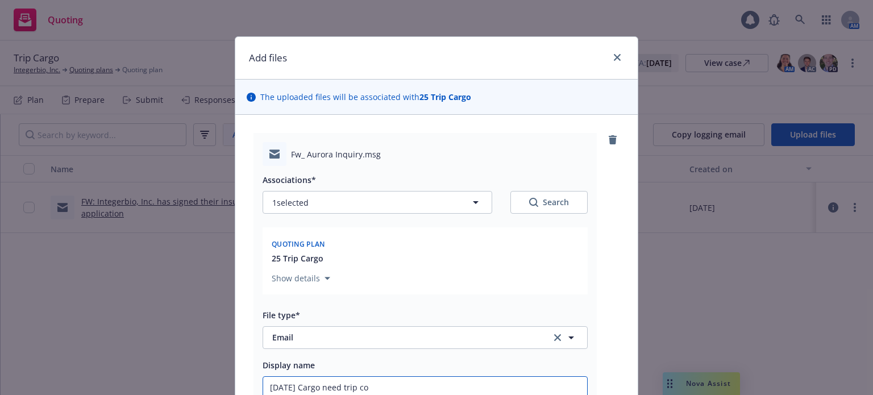
type textarea "x"
type input "9/22/2025 Cargo need trip cov"
type textarea "x"
type input "9/22/2025 Cargo need trip cove"
type textarea "x"
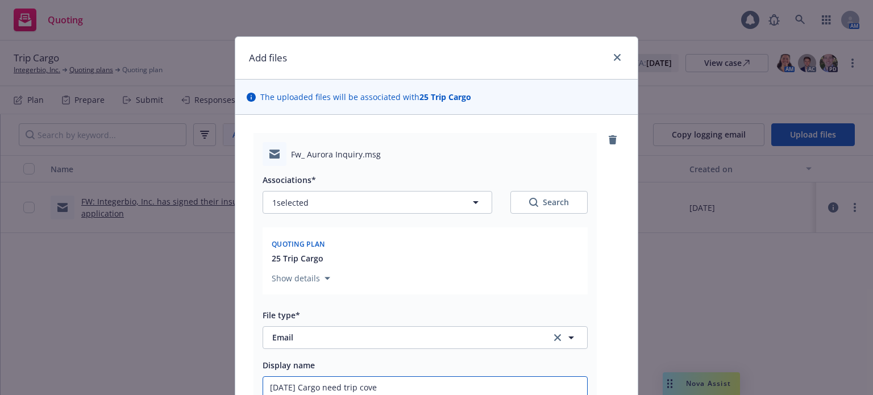
type input "9/22/2025 Cargo need trip cover"
type textarea "x"
type input "9/22/2025 Cargo need trip covera"
type textarea "x"
type input "9/22/2025 Cargo need trip coverag"
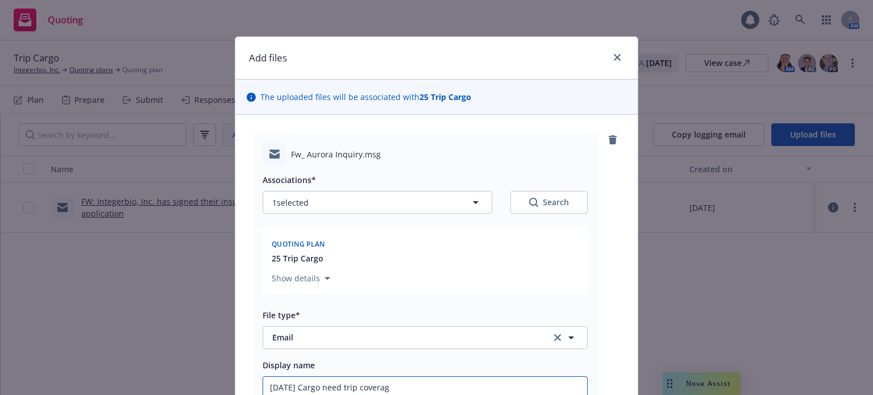
type textarea "x"
type input "9/22/2025 Cargo need trip coverage"
type textarea "x"
type input "9/22/2025 Cargo need trip coverage E"
type textarea "x"
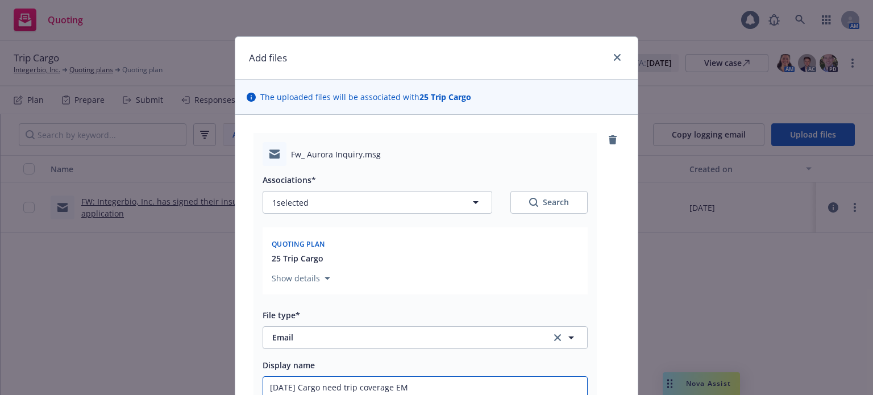
type input "9/22/2025 Cargo need trip coverage EM"
type textarea "x"
type input "9/22/2025 Cargo need trip coverage EM f"
type textarea "x"
type input "9/22/2025 Cargo need trip coverage EM fr"
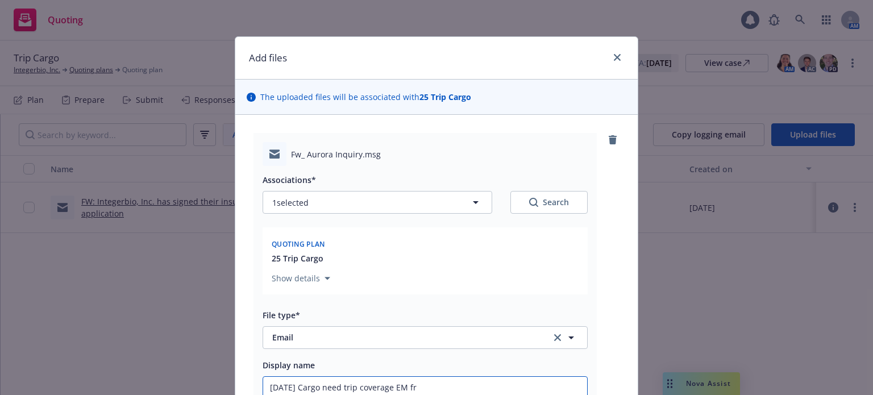
type textarea "x"
type input "9/22/2025 Cargo need trip coverage EM frm"
type textarea "x"
type input "9/22/2025 Cargo need trip coverage EM frm"
type textarea "x"
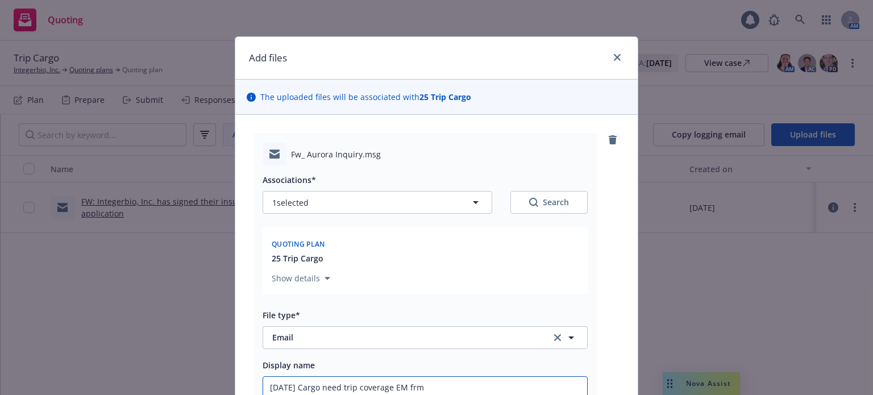
type input "9/22/2025 Cargo need trip coverage EM frm I"
type textarea "x"
type input "9/22/2025 Cargo need trip coverage EM frm IN"
type textarea "x"
type input "9/22/2025 Cargo need trip coverage EM frm INSD"
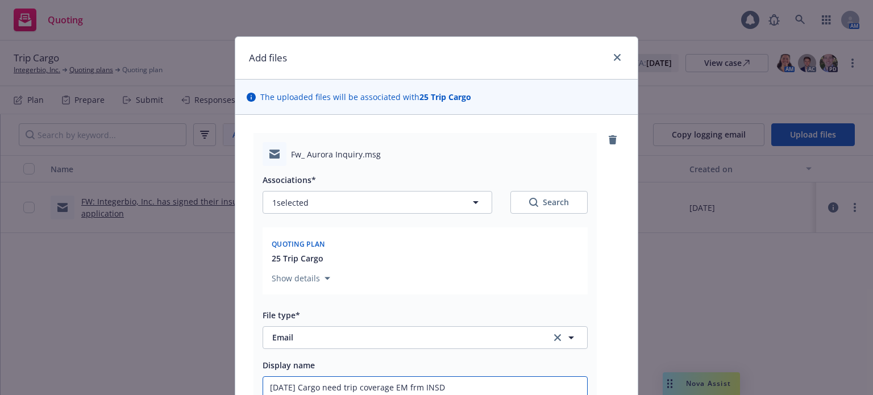
type textarea "x"
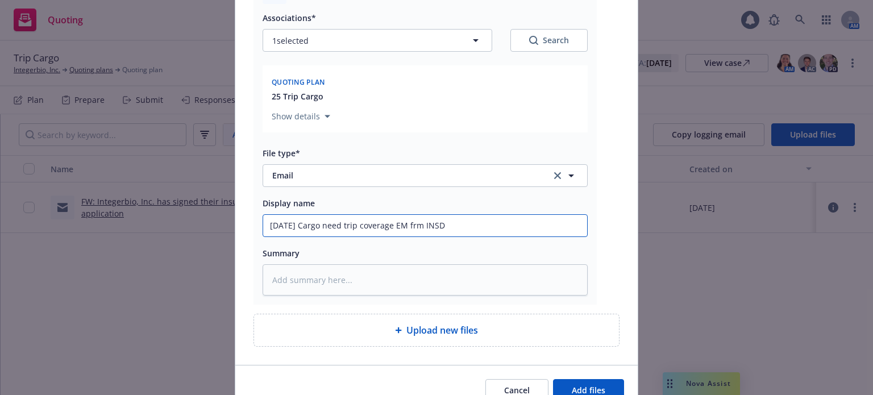
scroll to position [218, 0]
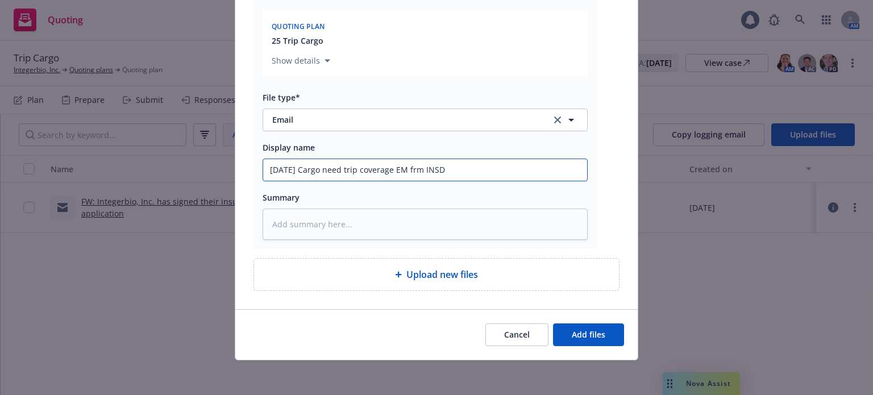
type input "9/22/2025 Cargo need trip coverage EM frm INSD"
type textarea "x"
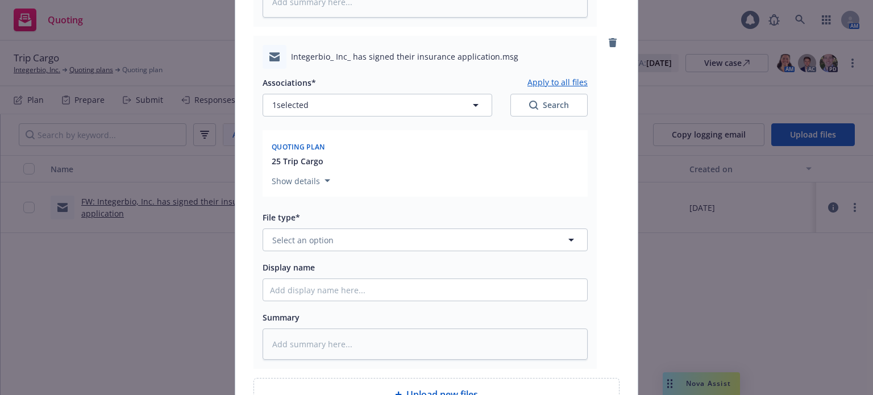
scroll to position [445, 0]
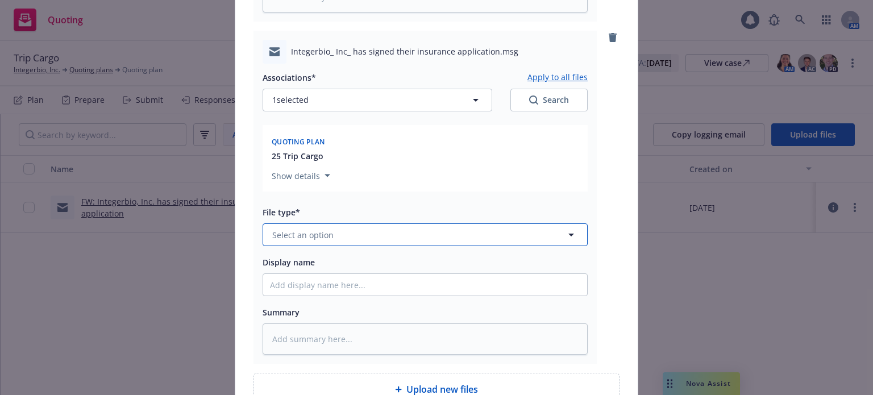
click at [375, 236] on button "Select an option" at bounding box center [425, 234] width 325 height 23
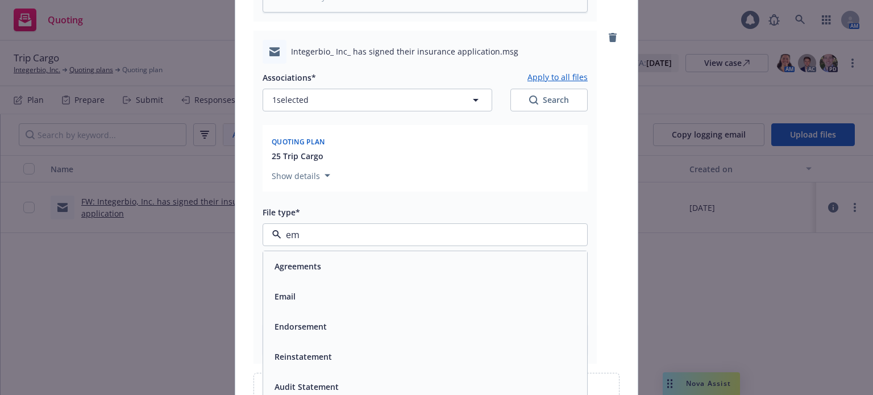
type input "ema"
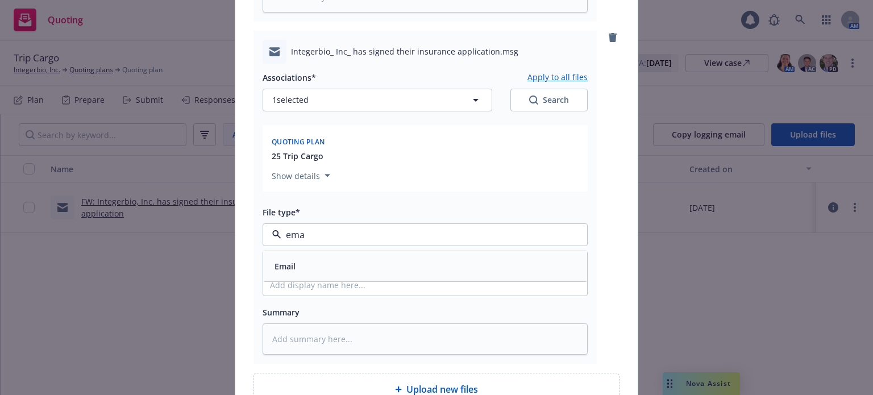
click at [372, 270] on div "Email" at bounding box center [425, 266] width 310 height 16
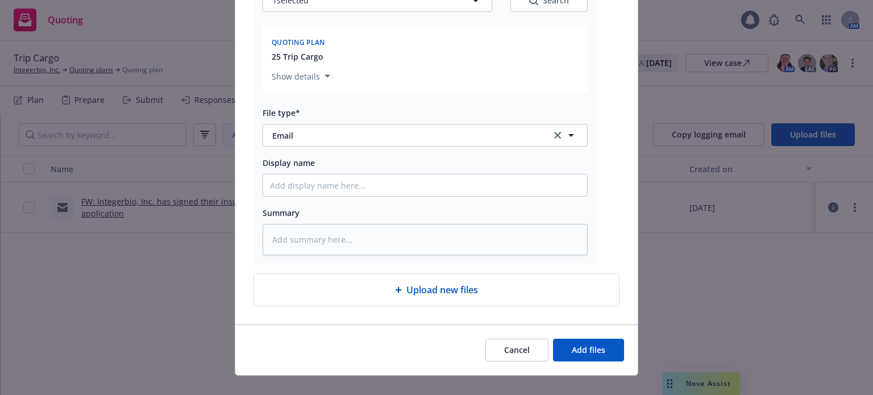
scroll to position [559, 0]
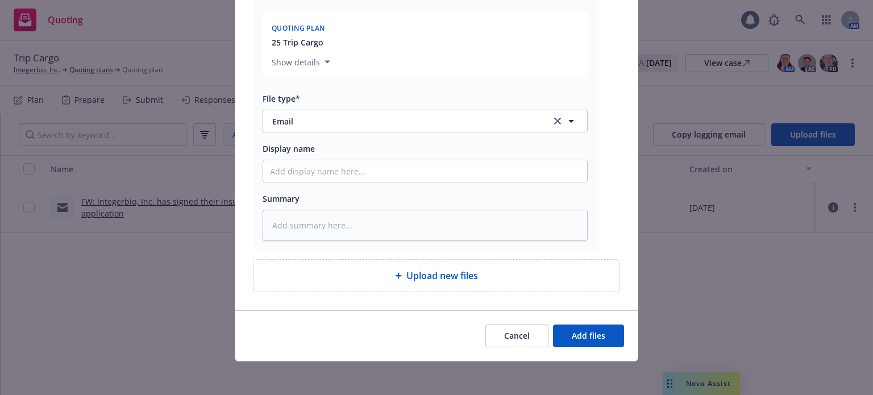
type textarea "x"
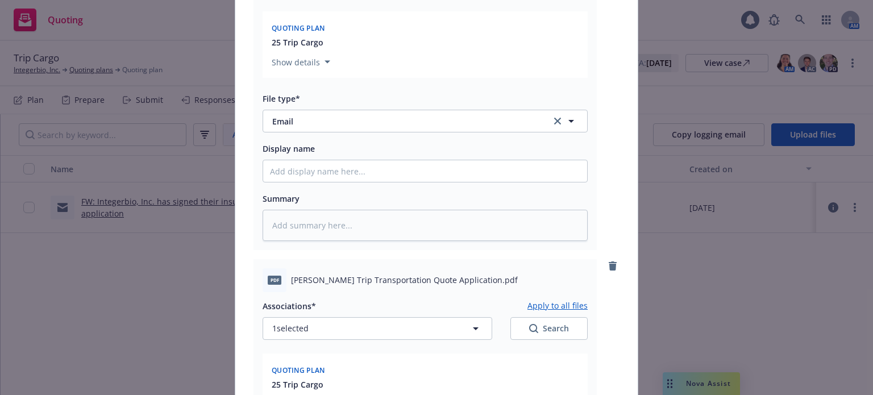
scroll to position [672, 0]
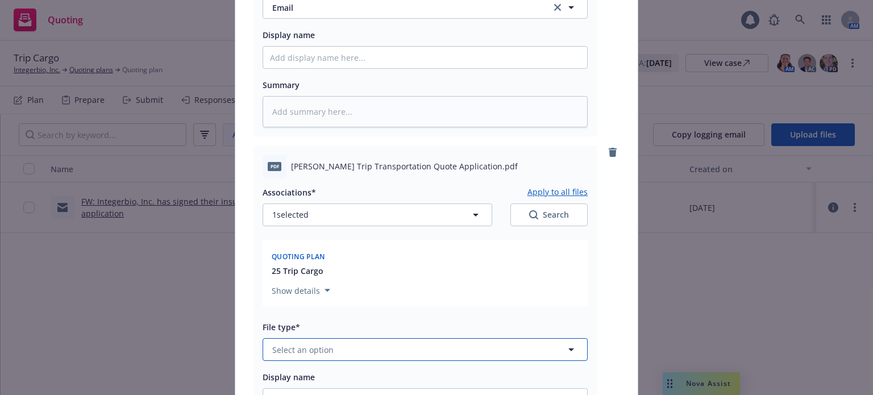
click at [360, 350] on button "Select an option" at bounding box center [425, 349] width 325 height 23
type input "app"
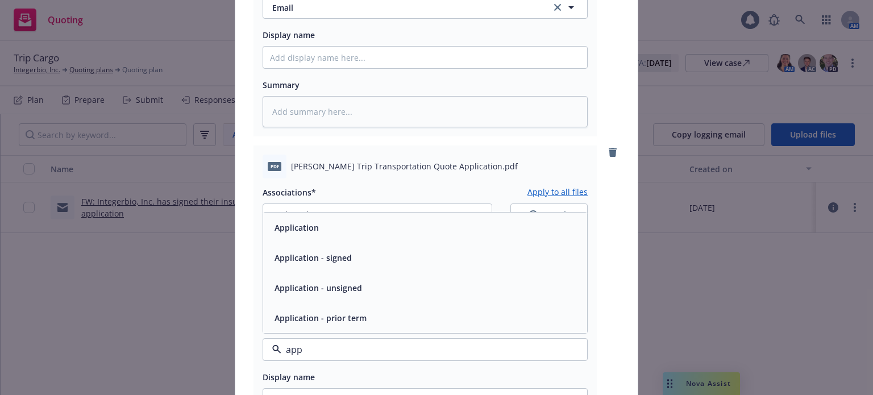
click at [336, 238] on div "Application" at bounding box center [425, 228] width 324 height 30
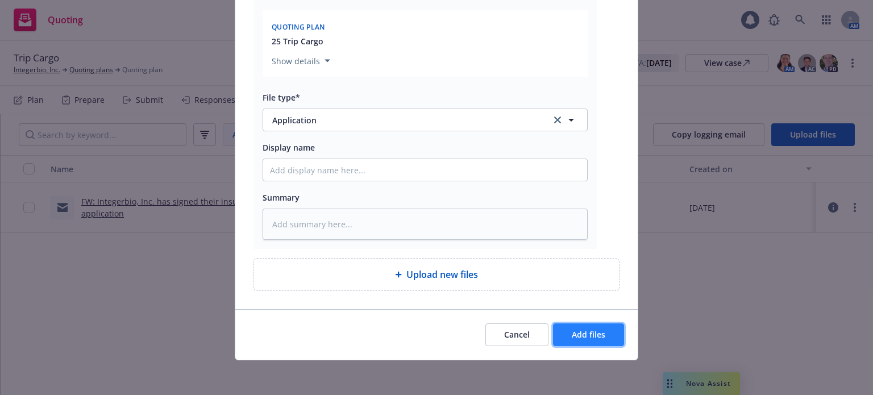
click at [574, 329] on span "Add files" at bounding box center [589, 334] width 34 height 11
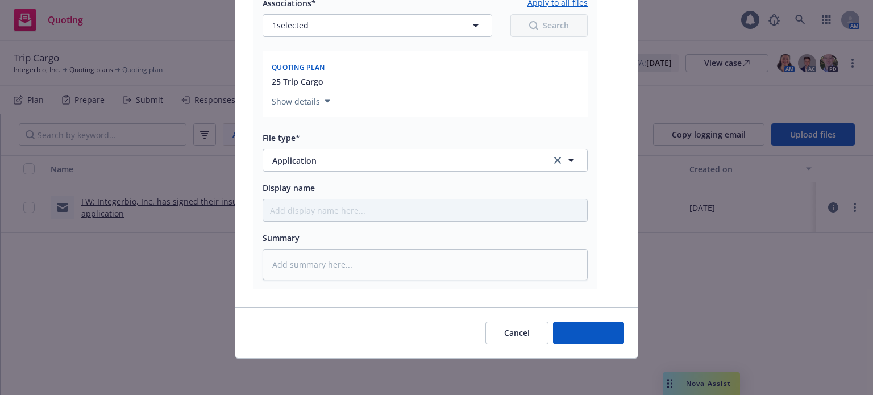
scroll to position [860, 0]
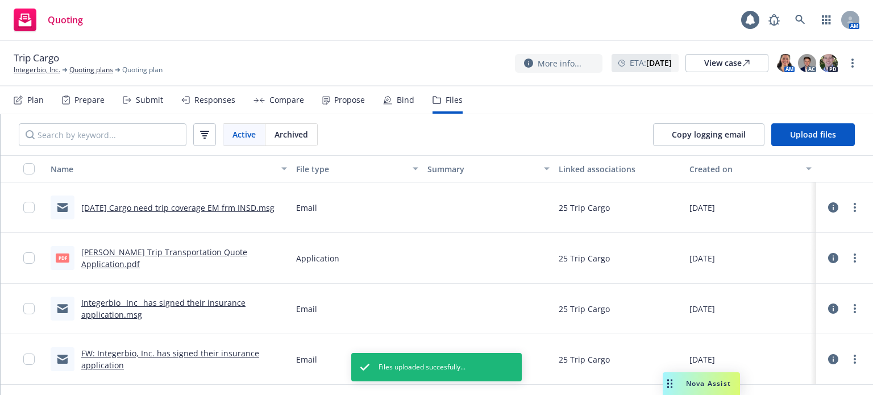
click at [134, 97] on div "Submit" at bounding box center [143, 99] width 40 height 27
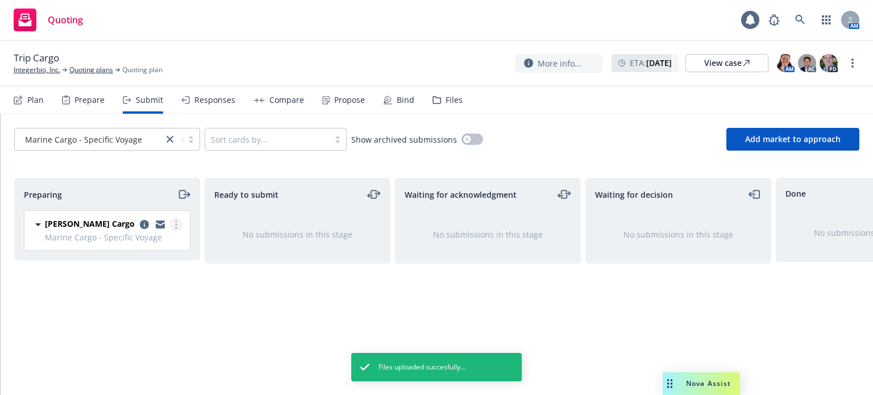
click at [175, 227] on circle "more" at bounding box center [176, 228] width 2 height 2
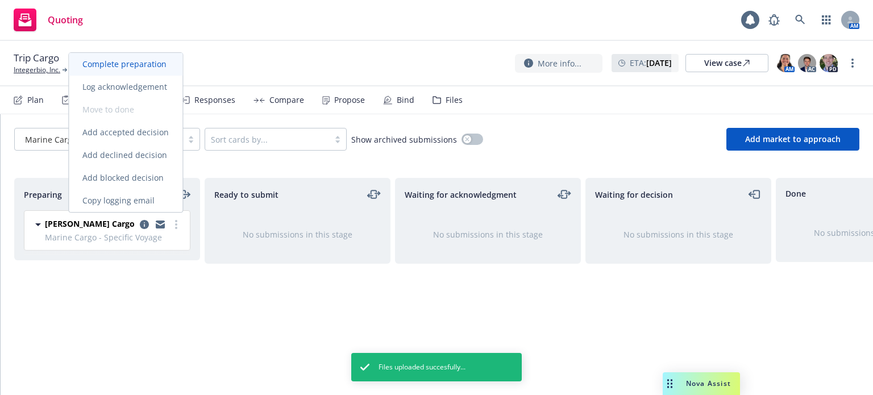
click at [140, 68] on span "Complete preparation" at bounding box center [124, 64] width 111 height 11
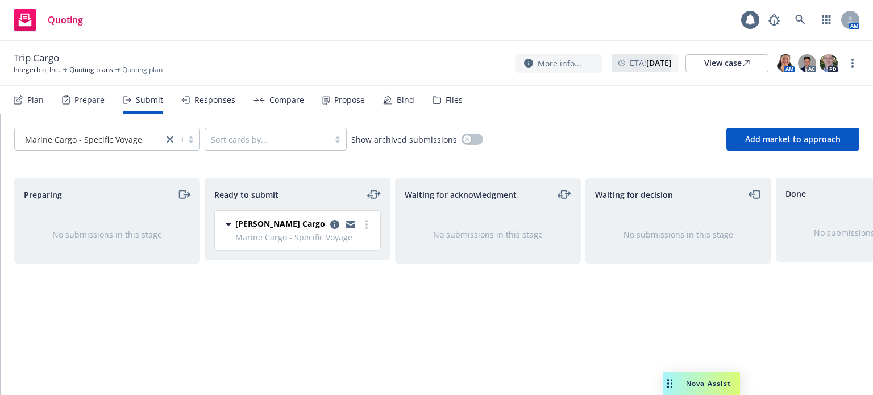
click at [364, 222] on link "more" at bounding box center [367, 225] width 14 height 14
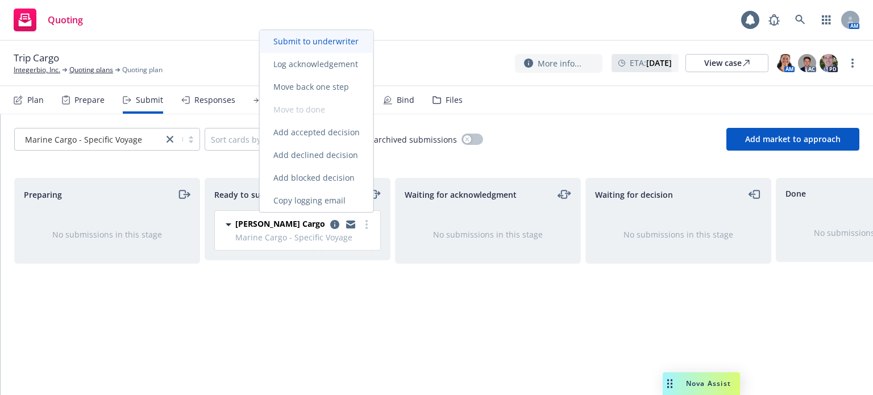
click at [311, 44] on span "Submit to underwriter" at bounding box center [316, 41] width 113 height 11
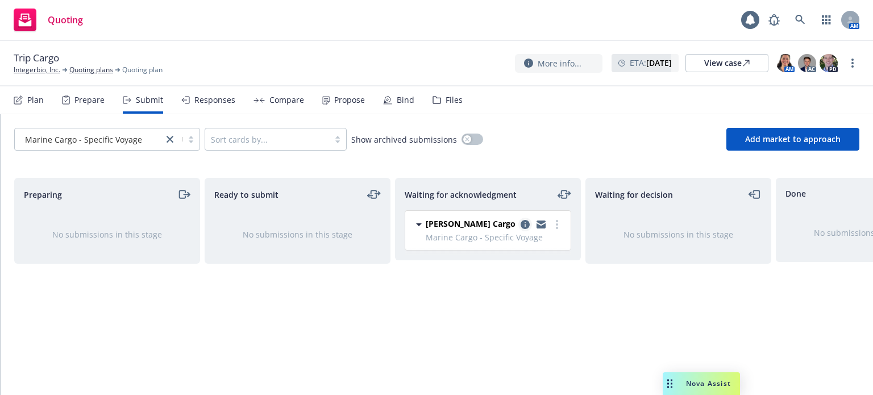
click at [522, 222] on icon "copy logging email" at bounding box center [525, 224] width 9 height 9
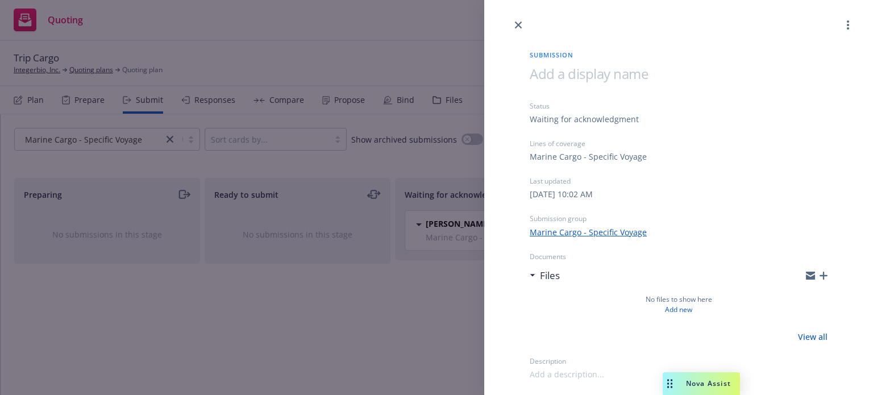
click at [827, 272] on div "Submission Status Waiting for acknowledgment Lines of coverage Marine Cargo - S…" at bounding box center [678, 206] width 334 height 348
click at [824, 275] on icon "button" at bounding box center [824, 276] width 8 height 8
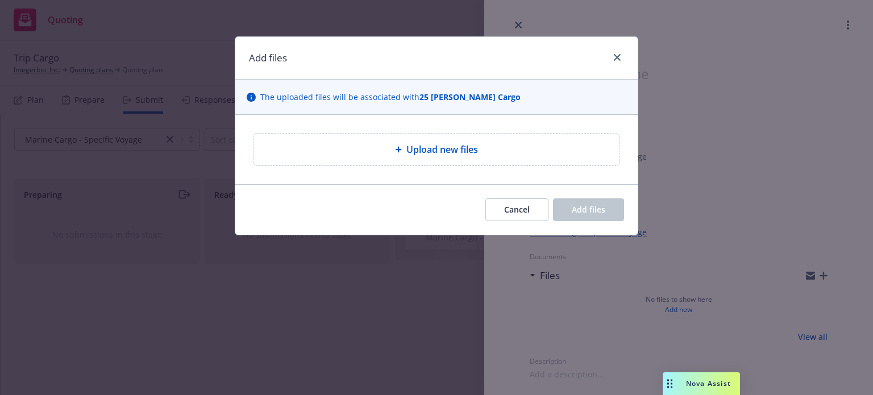
type textarea "x"
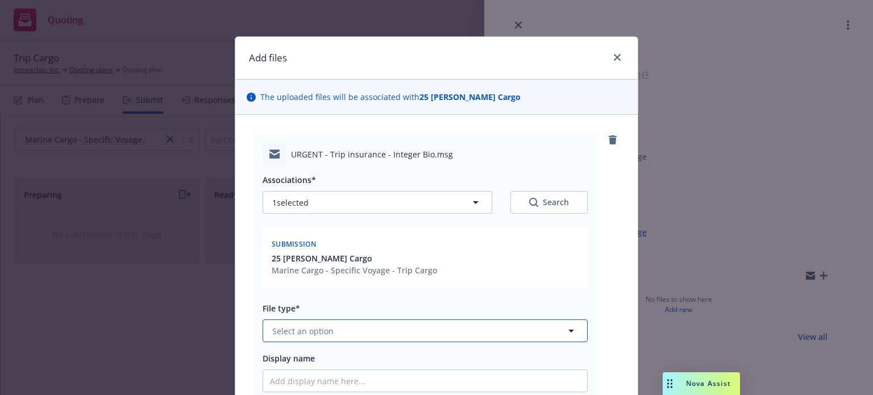
click at [368, 327] on button "Select an option" at bounding box center [425, 330] width 325 height 23
type input "sub"
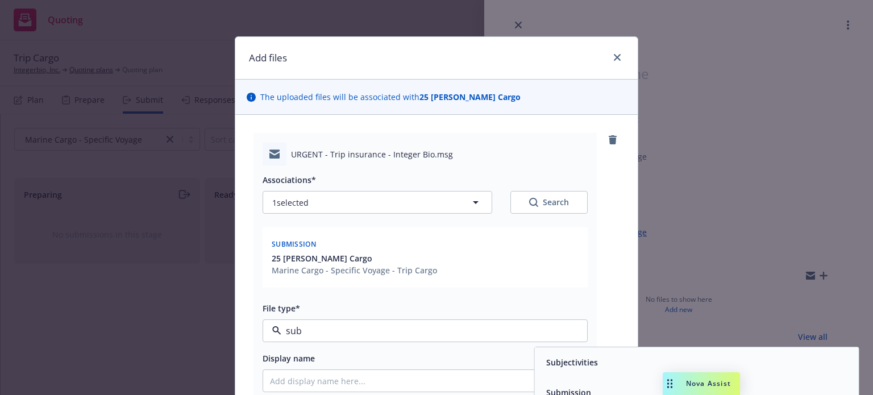
click at [551, 381] on div "Submission" at bounding box center [697, 392] width 324 height 30
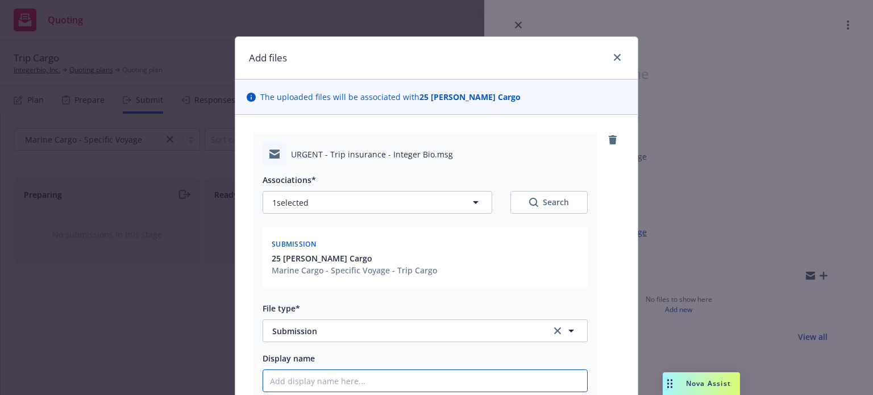
click at [404, 379] on input "Display name" at bounding box center [425, 381] width 324 height 22
type textarea "x"
type input "9"
type textarea "x"
type input "9/"
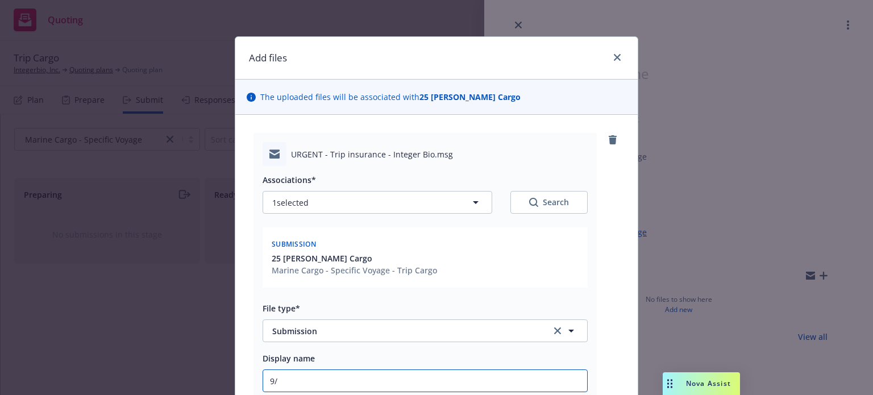
type textarea "x"
type input "9/2"
type textarea "x"
type input "9/23"
type textarea "x"
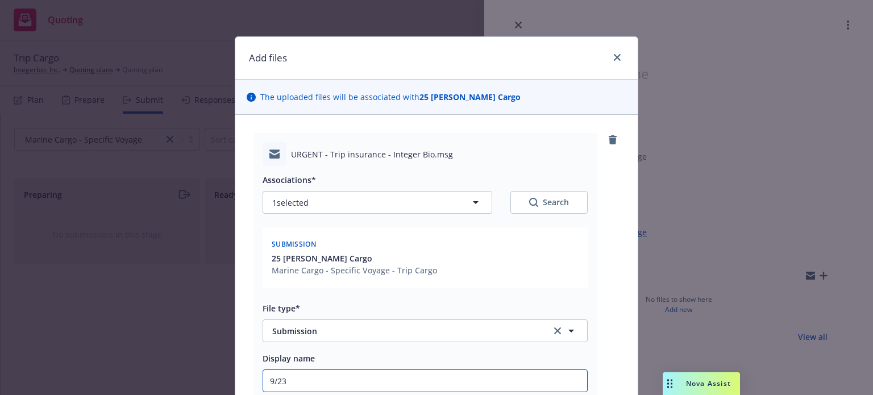
type input "9/23/"
type textarea "x"
type input "9/23/2"
type textarea "x"
type input "9/23/20"
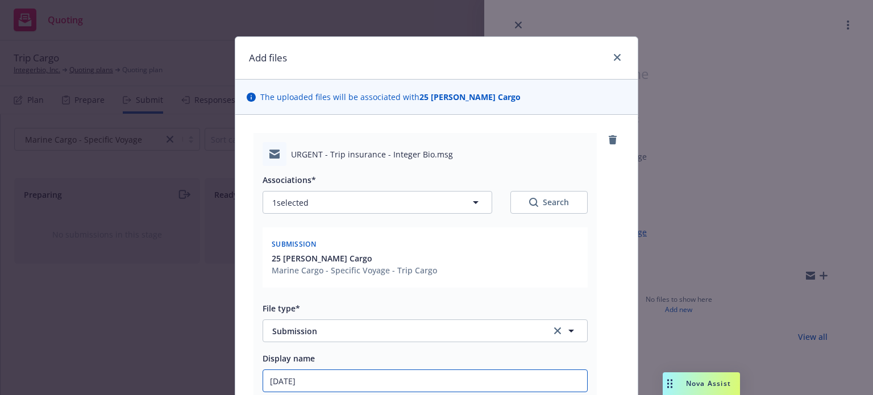
type textarea "x"
type input "9/23/202"
type textarea "x"
type input "9/23/2025"
type textarea "x"
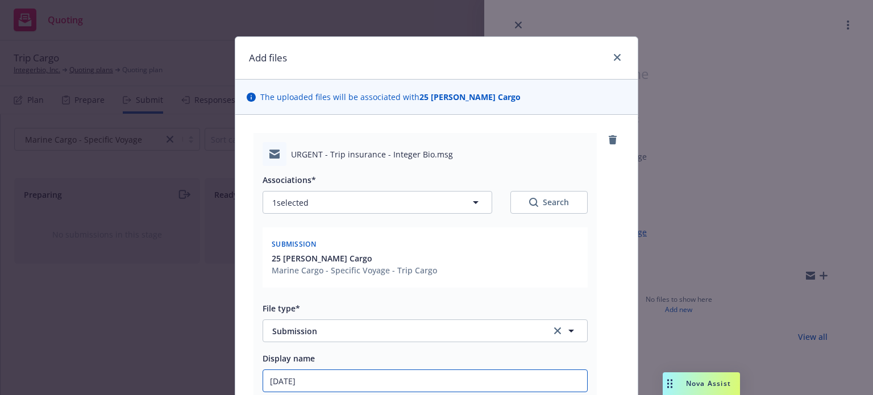
type input "9/23/2025"
type textarea "x"
type input "9/23/2025 C"
type textarea "x"
type input "9/23/2025 Ca"
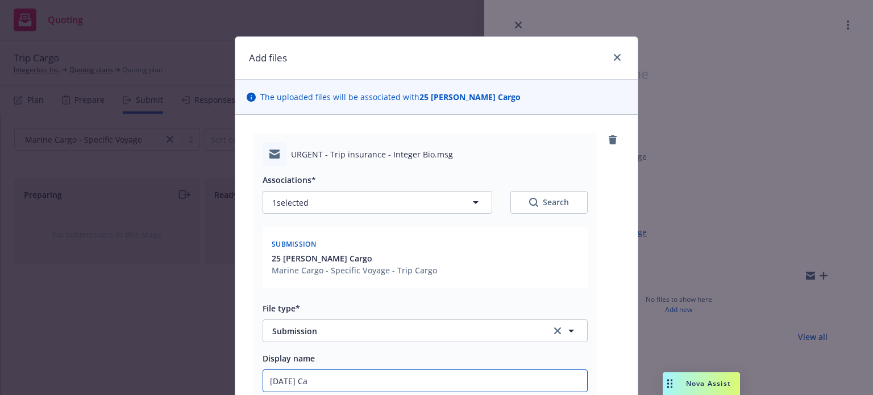
type textarea "x"
type input "9/23/2025 Car"
type textarea "x"
type input "9/23/2025 Carg"
type textarea "x"
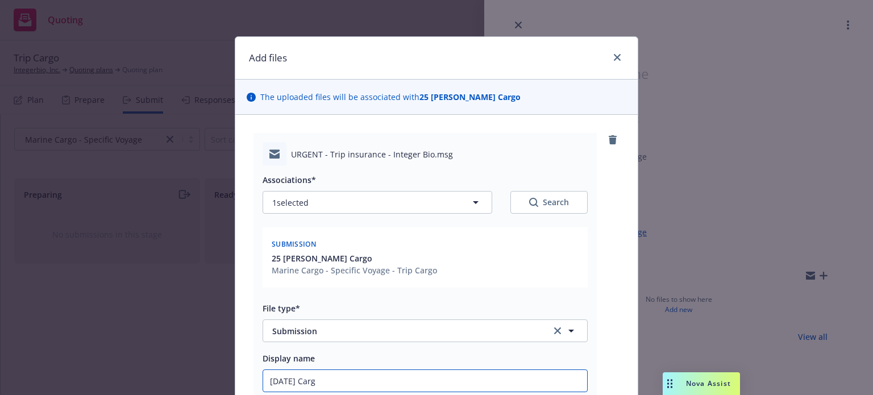
type input "9/23/2025 Cargo"
type textarea "x"
type input "9/23/2025 Cargo"
type textarea "x"
type input "9/23/2025 Cargo t"
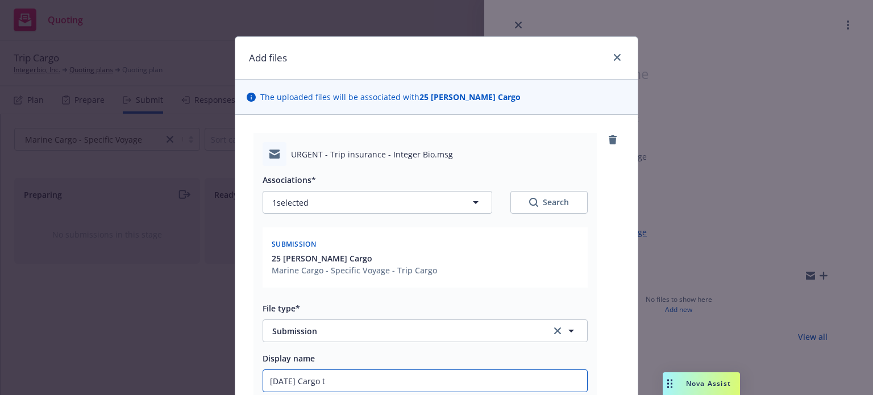
type textarea "x"
type input "9/23/2025 Cargo tri"
type textarea "x"
type input "9/23/2025 Cargo trip"
type textarea "x"
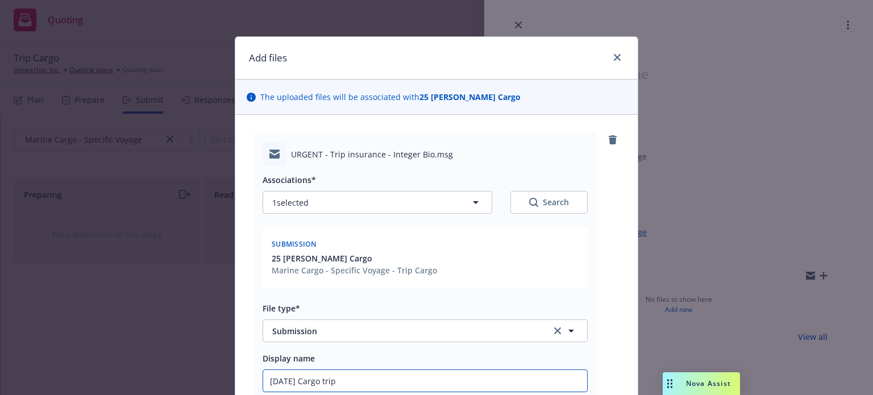
type input "9/23/2025 Cargo trip"
type textarea "x"
type input "9/23/2025 Cargo trip c"
type textarea "x"
type input "9/23/2025 Cargo trip"
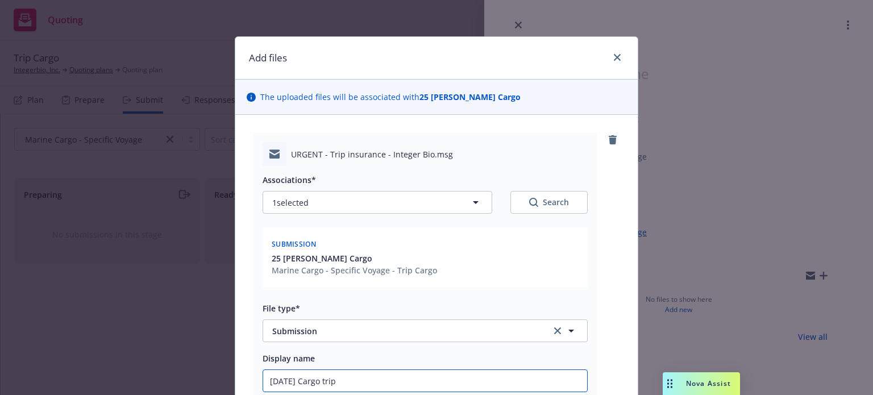
type textarea "x"
type input "9/23/2025 Cargo trip su"
type textarea "x"
type input "9/23/2025 Cargo trip sub"
type textarea "x"
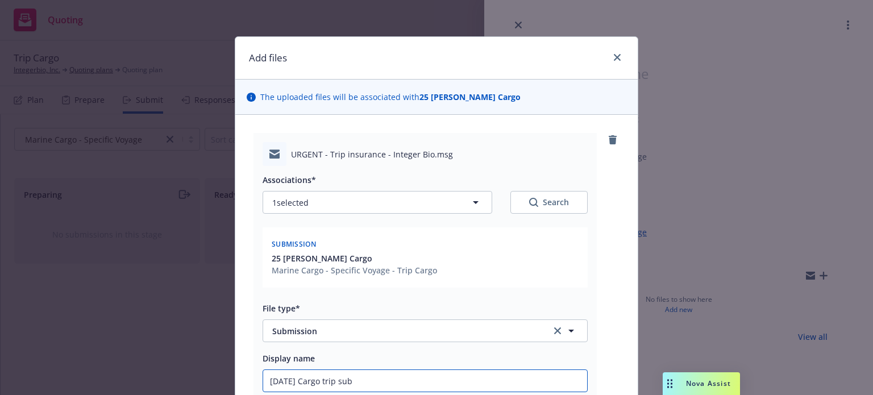
type input "9/23/2025 Cargo trip subm"
type textarea "x"
type input "9/23/2025 Cargo trip submi"
type textarea "x"
type input "9/23/2025 Cargo trip submis"
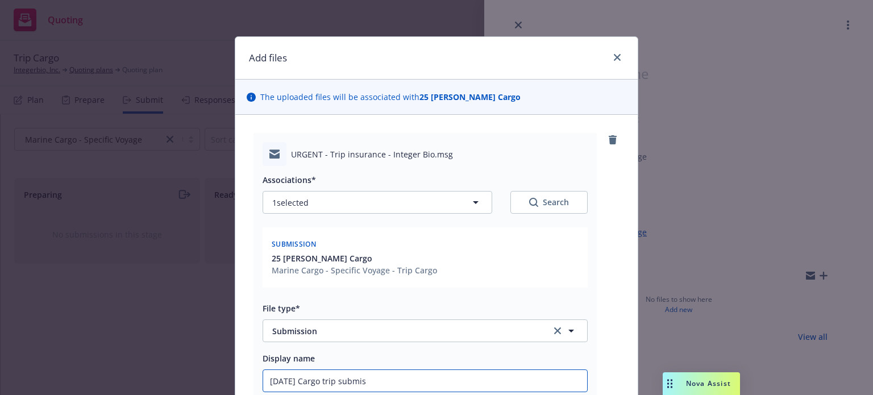
type textarea "x"
type input "9/23/2025 Cargo trip submiss"
type textarea "x"
type input "9/23/2025 Cargo trip submissio"
type textarea "x"
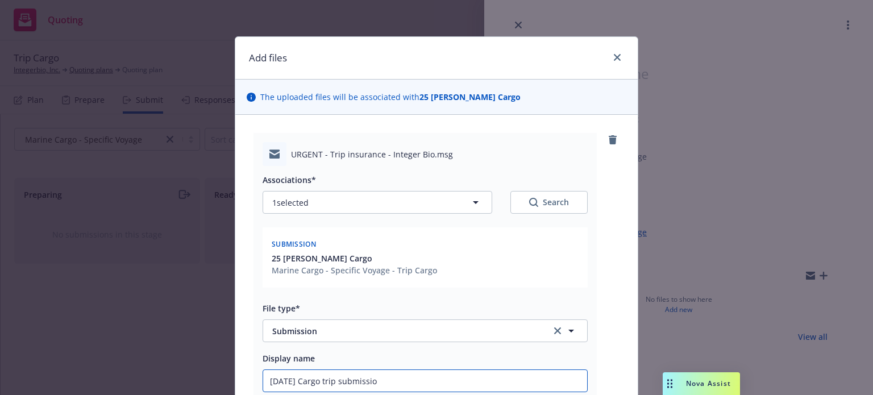
type input "9/23/2025 Cargo trip submission"
type textarea "x"
type input "9/23/2025 Cargo trip submission"
type textarea "x"
type input "9/23/2025 Cargo trip submission E"
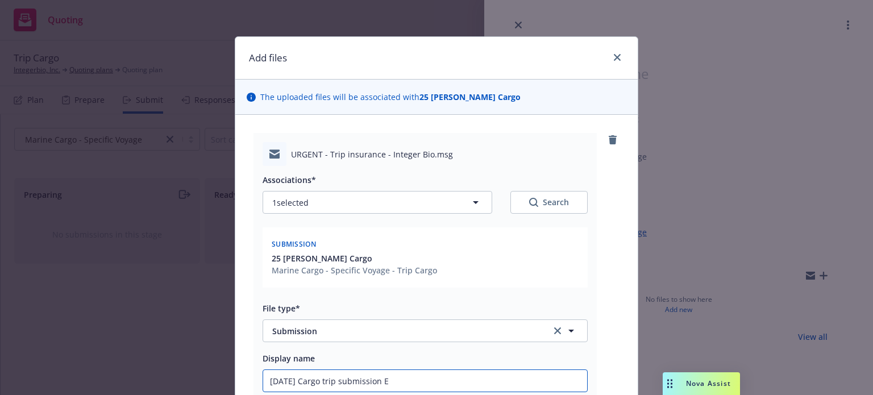
type textarea "x"
type input "9/23/2025 Cargo trip submission EM"
type textarea "x"
type input "9/23/2025 Cargo trip submission EM"
type textarea "x"
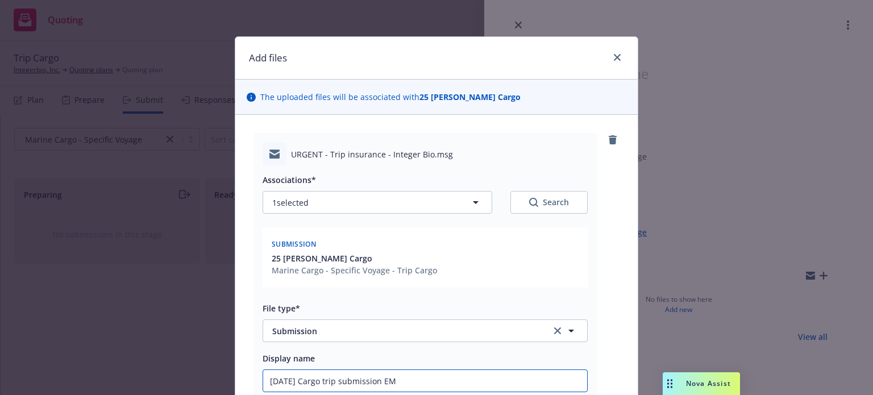
type input "9/23/2025 Cargo trip submission EM t"
type textarea "x"
type input "9/23/2025 Cargo trip submission EM to"
type textarea "x"
type input "9/23/2025 Cargo trip submission EM to"
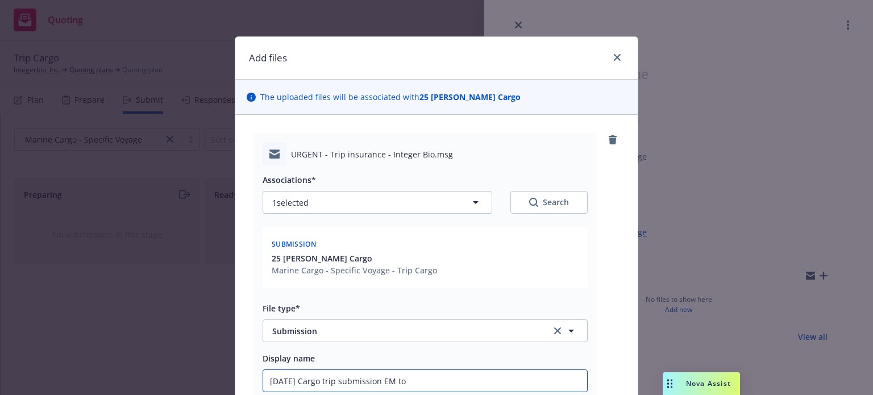
type textarea "x"
type input "9/23/2025 Cargo trip submission EM to F"
type textarea "x"
type input "9/23/2025 Cargo trip submission EM to Fa"
type textarea "x"
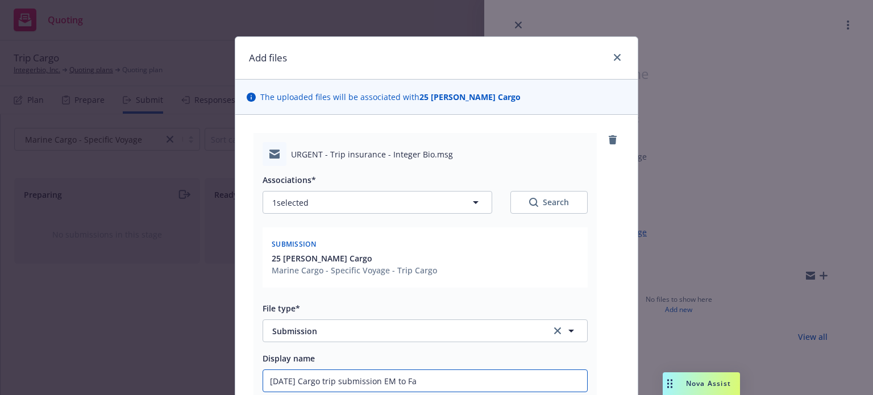
type input "9/23/2025 Cargo trip submission EM to Fal"
type textarea "x"
type input "9/23/2025 Cargo trip submission EM to Falv"
type textarea "x"
type input "9/23/2025 Cargo trip submission EM to Falve"
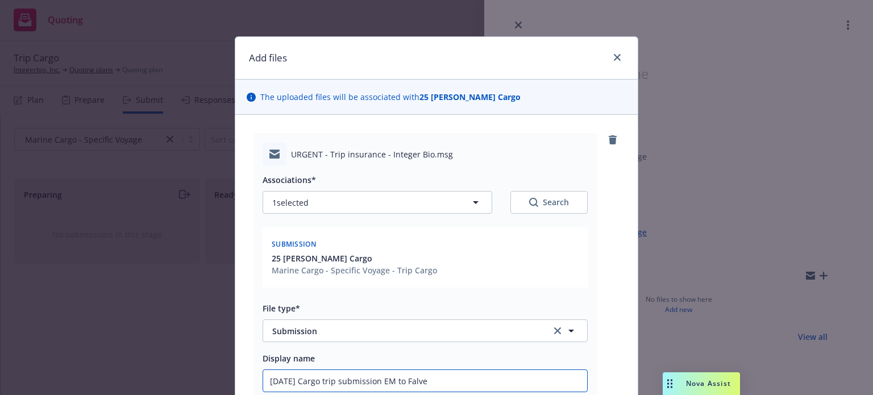
type textarea "x"
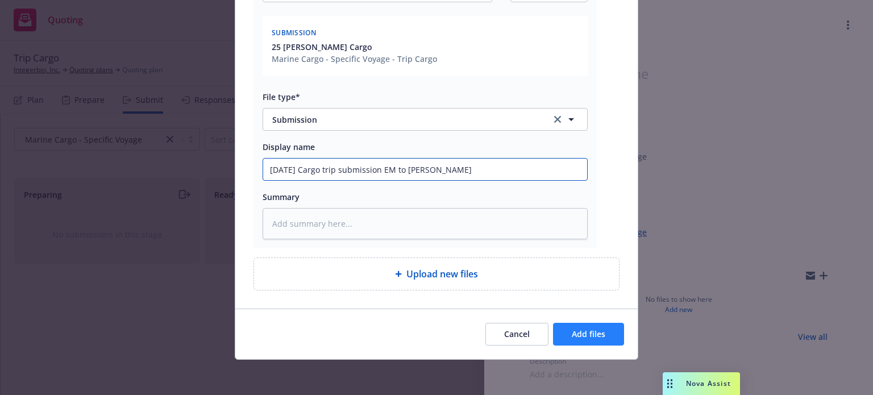
type input "9/23/2025 Cargo trip submission EM to Falvey"
click at [573, 331] on span "Add files" at bounding box center [589, 333] width 34 height 11
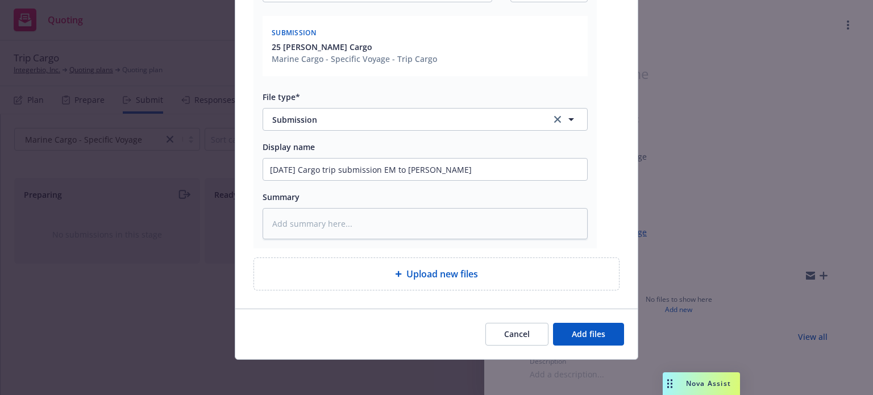
scroll to position [170, 0]
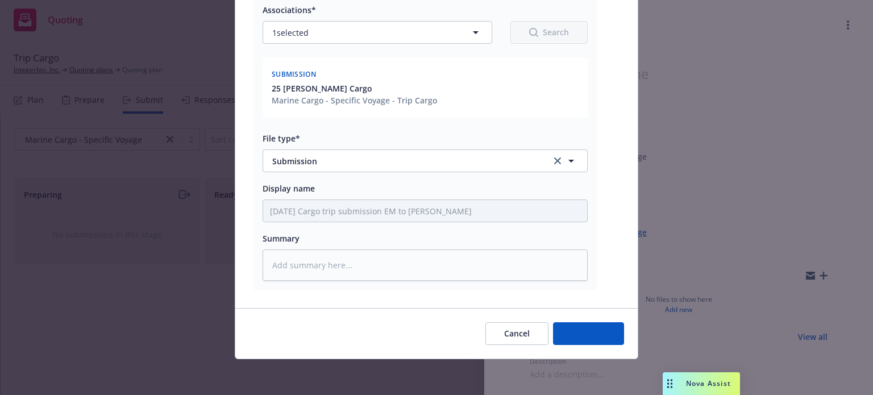
type textarea "x"
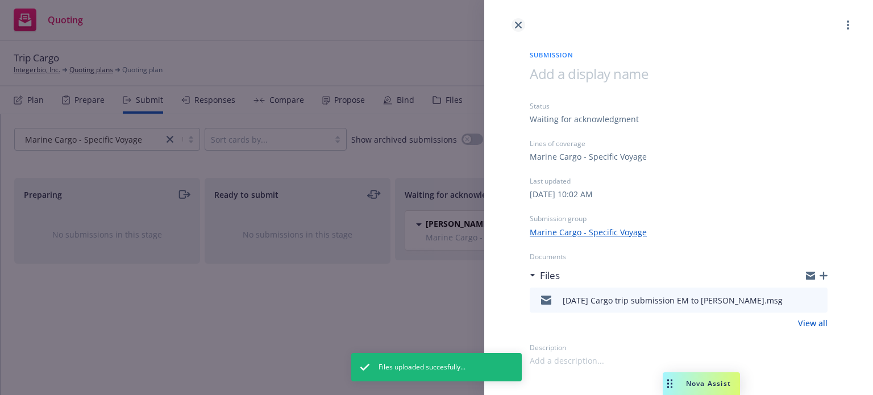
click at [514, 23] on link "close" at bounding box center [518, 25] width 14 height 14
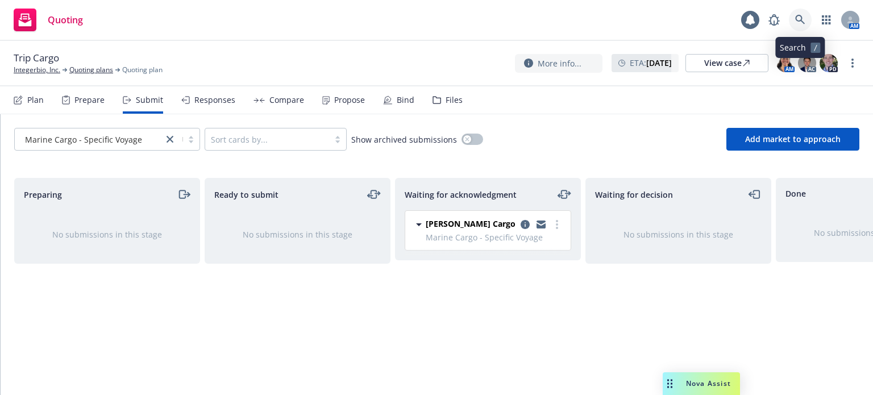
click at [798, 19] on icon at bounding box center [800, 20] width 10 height 10
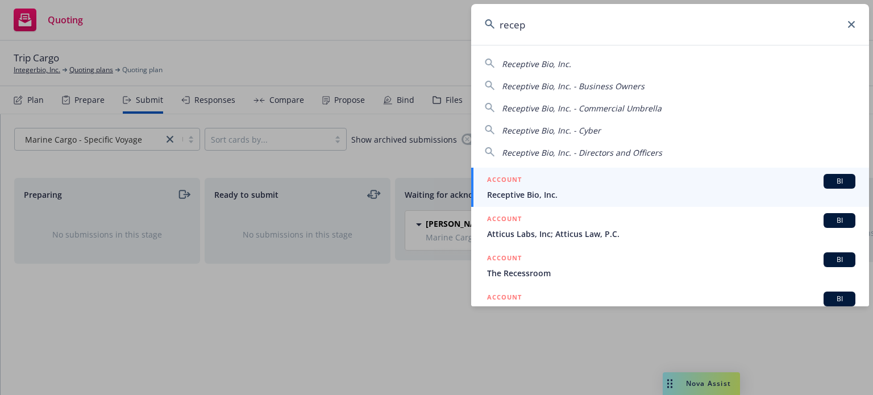
type input "recep"
click at [575, 189] on span "Receptive Bio, Inc." at bounding box center [671, 195] width 368 height 12
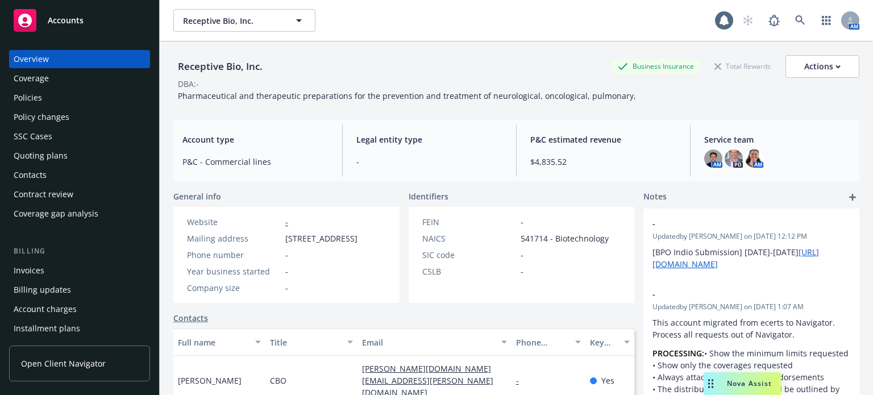
click at [95, 159] on div "Quoting plans" at bounding box center [80, 156] width 132 height 18
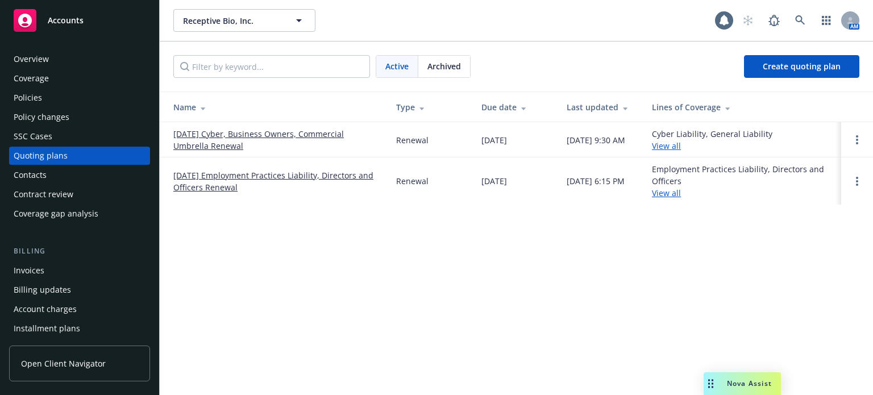
click at [193, 144] on link "[DATE] Cyber, Business Owners, Commercial Umbrella Renewal" at bounding box center [275, 140] width 205 height 24
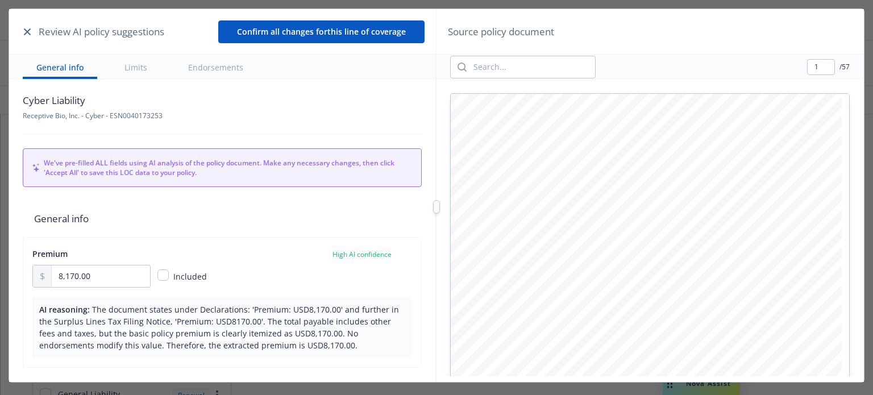
click at [27, 31] on icon "button" at bounding box center [27, 31] width 7 height 7
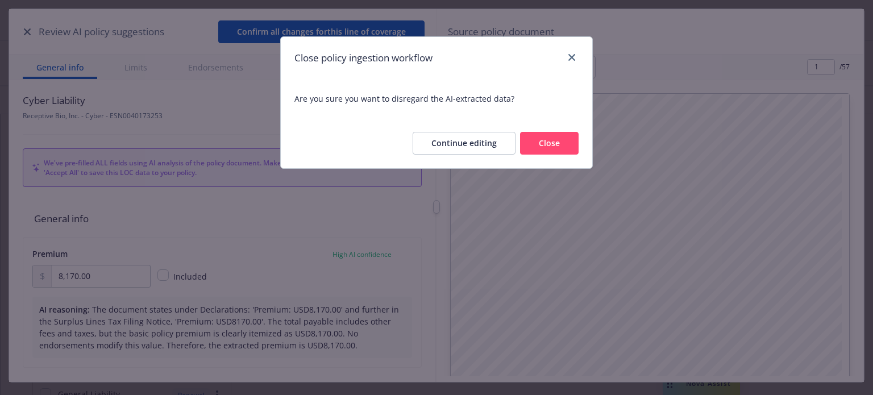
click at [551, 138] on button "Close" at bounding box center [549, 143] width 59 height 23
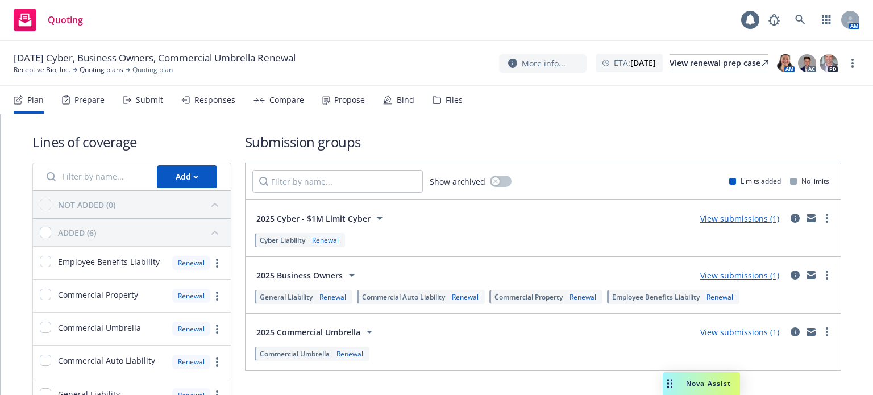
click at [732, 275] on link "View submissions (1)" at bounding box center [739, 275] width 79 height 11
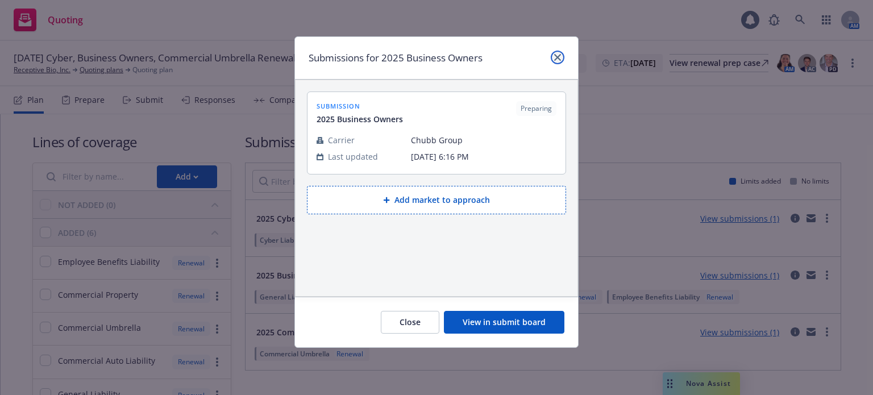
click at [556, 56] on icon "close" at bounding box center [557, 57] width 7 height 7
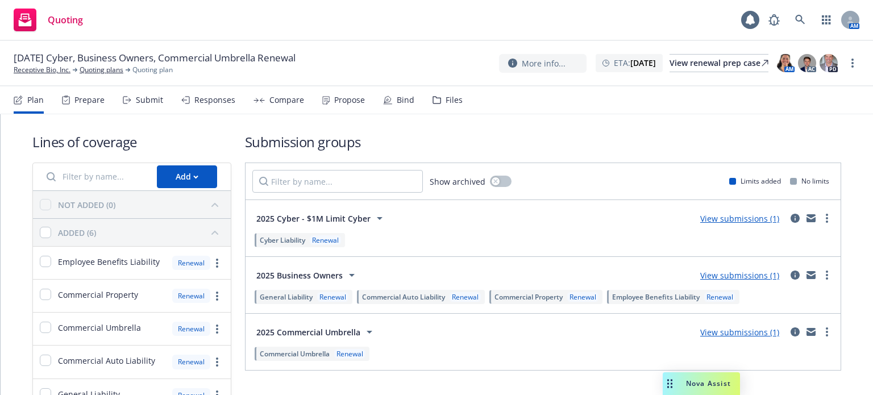
click at [70, 94] on div "Prepare" at bounding box center [83, 99] width 43 height 27
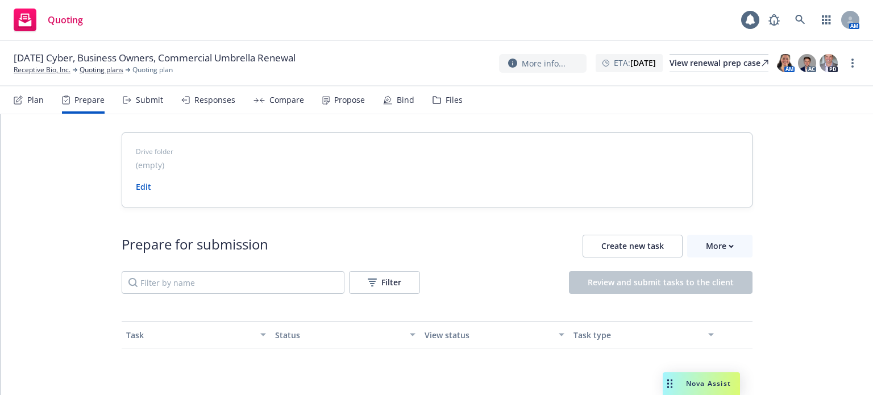
click at [130, 103] on icon at bounding box center [127, 100] width 9 height 8
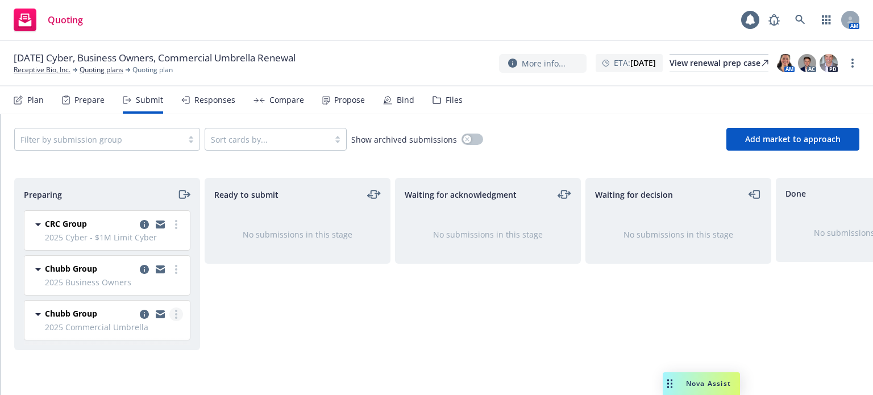
click at [178, 317] on link "more" at bounding box center [176, 314] width 14 height 14
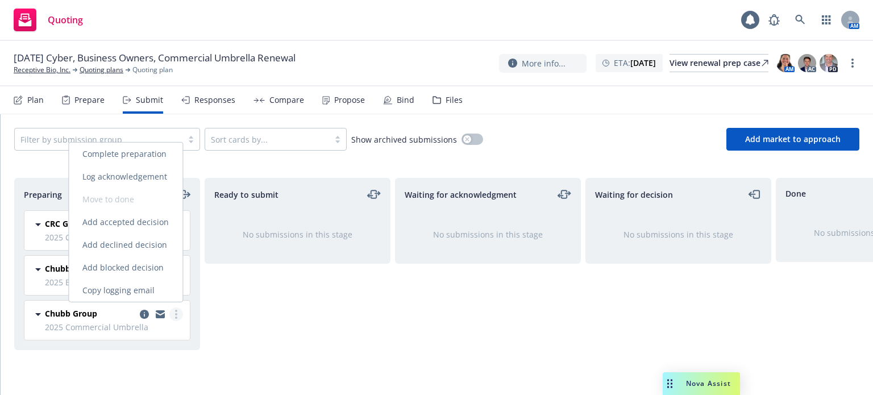
click at [178, 317] on link "more" at bounding box center [176, 314] width 14 height 14
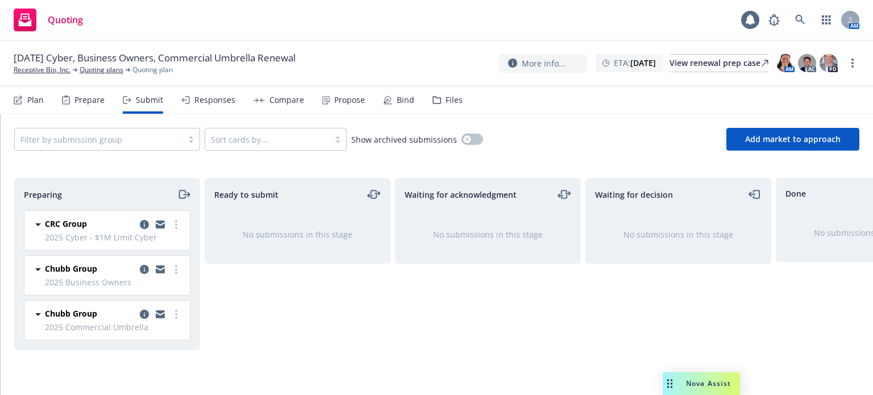
click at [139, 312] on link "copy logging email" at bounding box center [145, 314] width 14 height 14
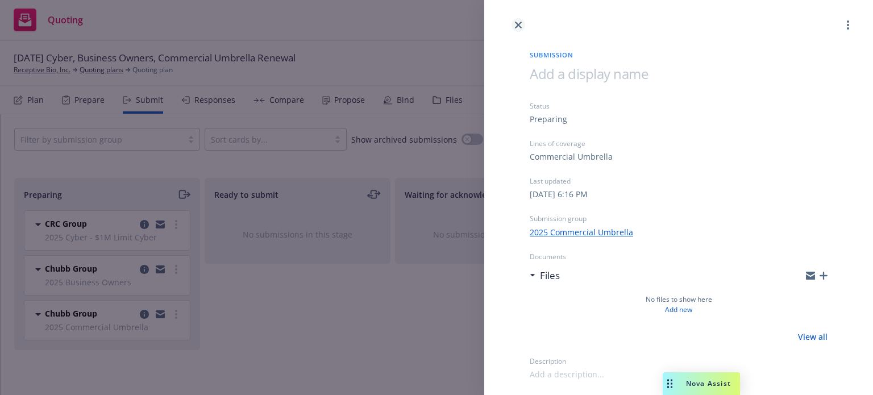
click at [517, 25] on icon "close" at bounding box center [518, 25] width 7 height 7
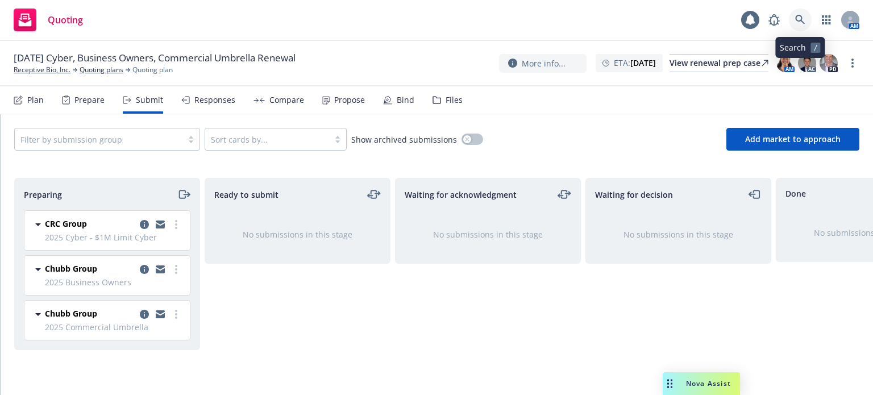
click at [805, 20] on icon at bounding box center [800, 20] width 10 height 10
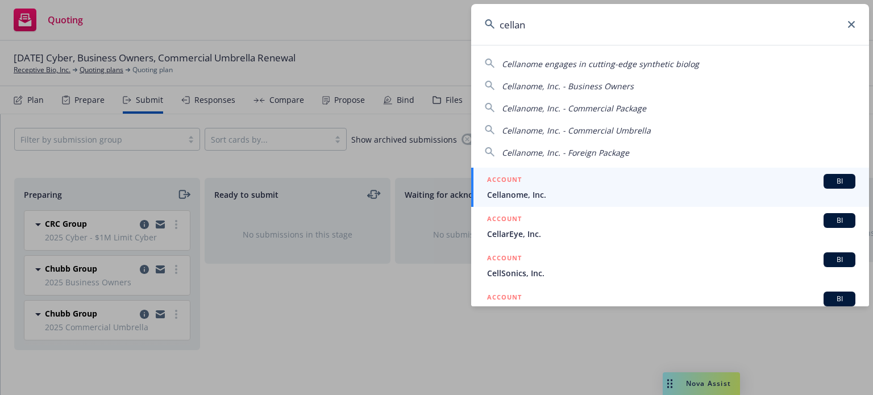
type input "cellan"
click at [532, 196] on span "Cellanome, Inc." at bounding box center [671, 195] width 368 height 12
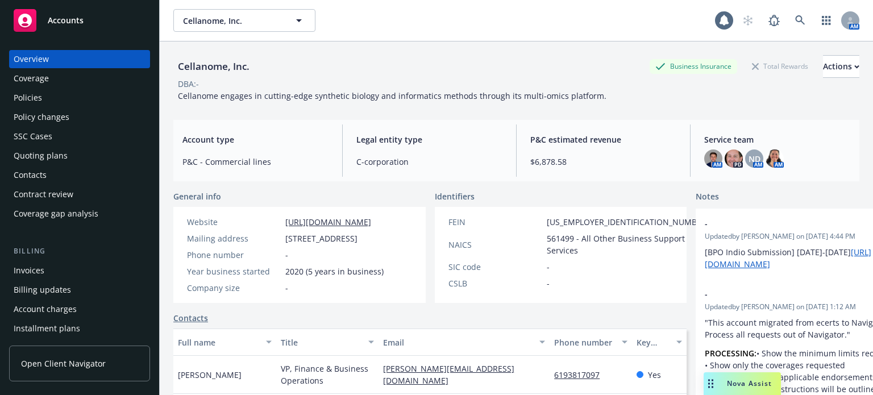
click at [62, 111] on div "Policy changes" at bounding box center [42, 117] width 56 height 18
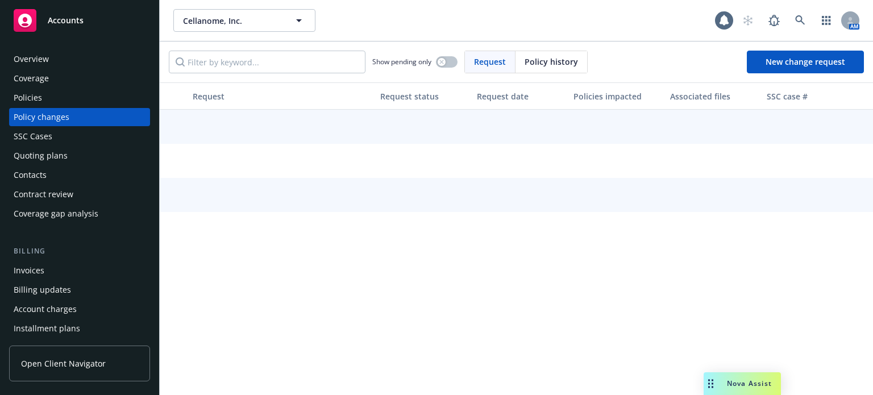
click at [60, 99] on div "Policies" at bounding box center [80, 98] width 132 height 18
